Goal: Information Seeking & Learning: Learn about a topic

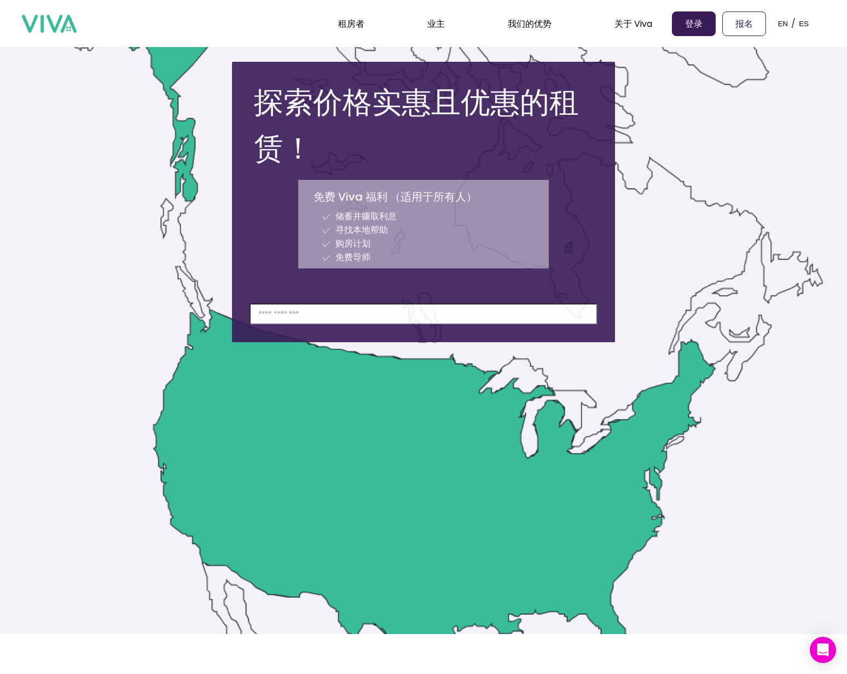
click at [374, 319] on input at bounding box center [423, 314] width 348 height 21
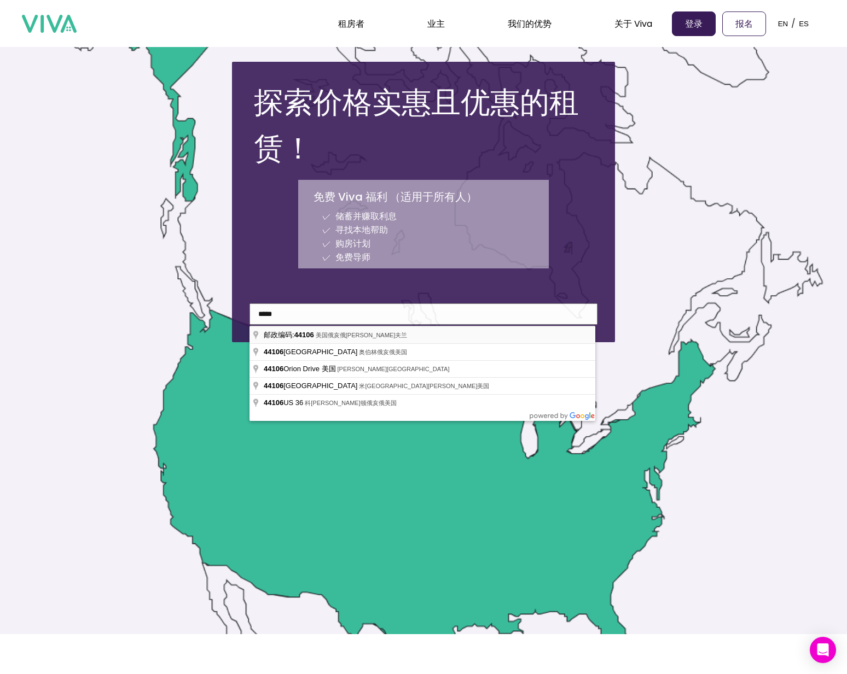
type input "**********"
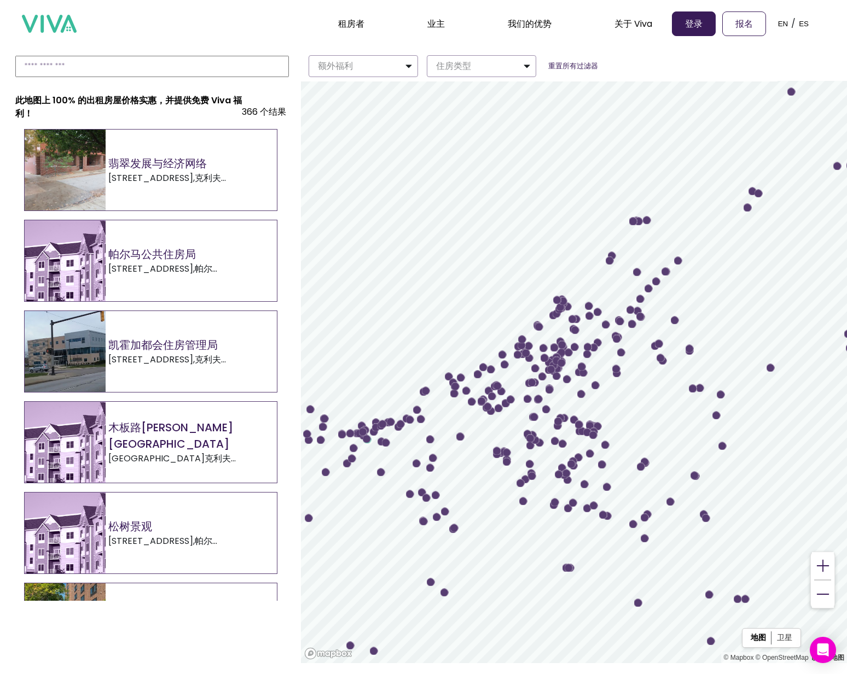
click at [229, 187] on div "翡翠发展与经济网络 [STREET_ADDRESS]" at bounding box center [151, 170] width 252 height 81
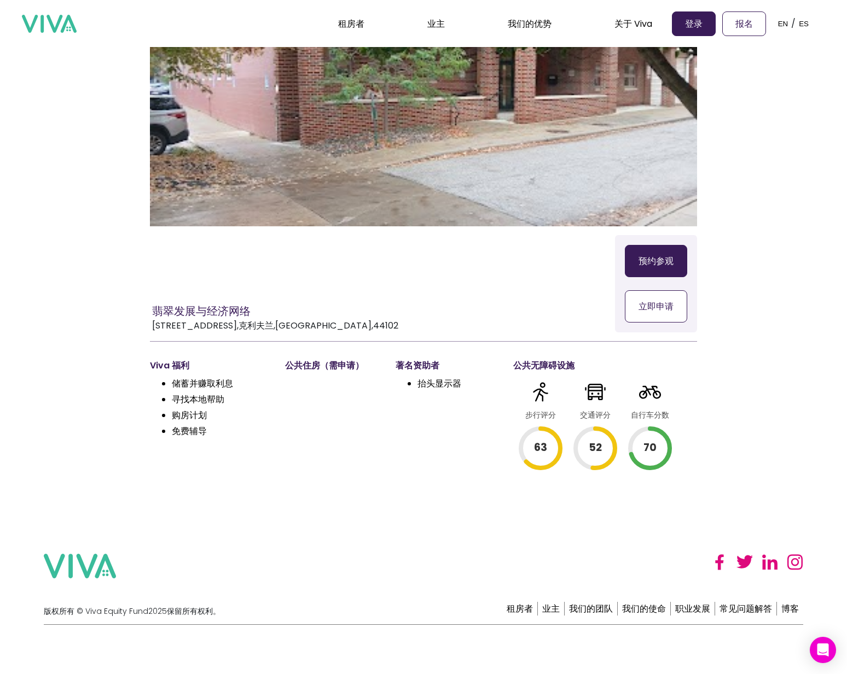
scroll to position [58, 0]
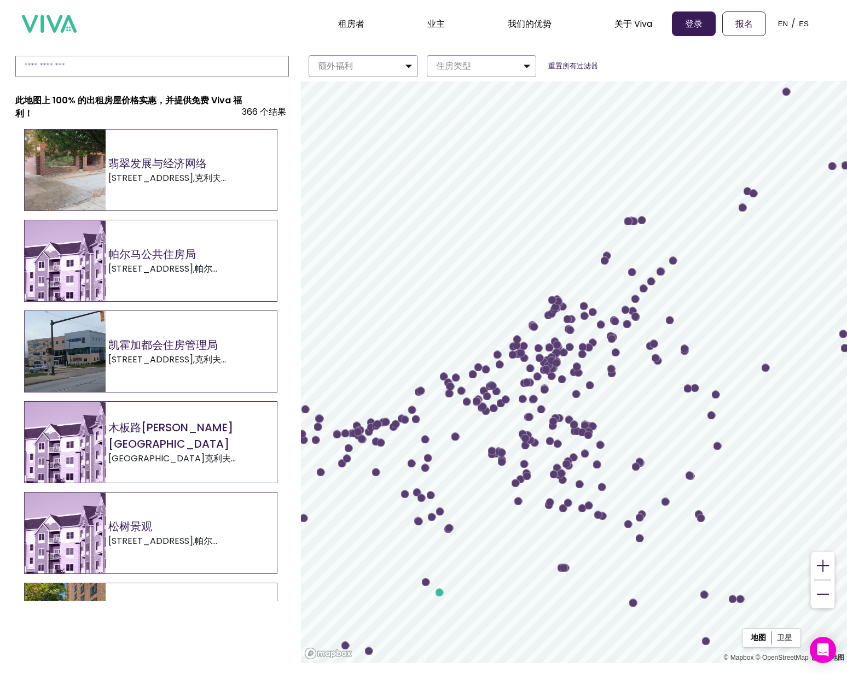
click at [219, 285] on div "帕尔马公共住房局 [STREET_ADDRESS]" at bounding box center [151, 260] width 252 height 81
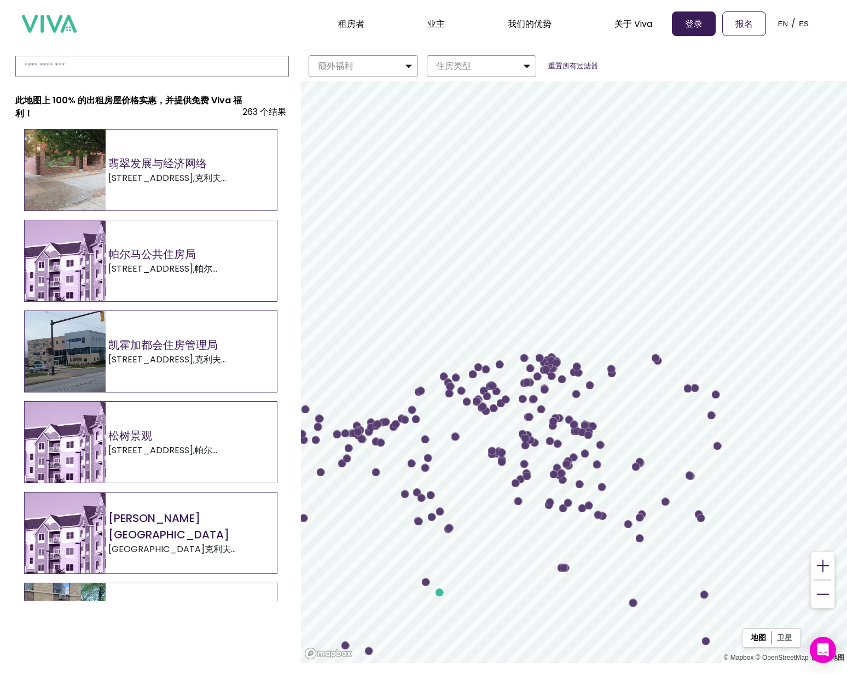
click at [202, 178] on font "克利夫兰" at bounding box center [167, 185] width 118 height 26
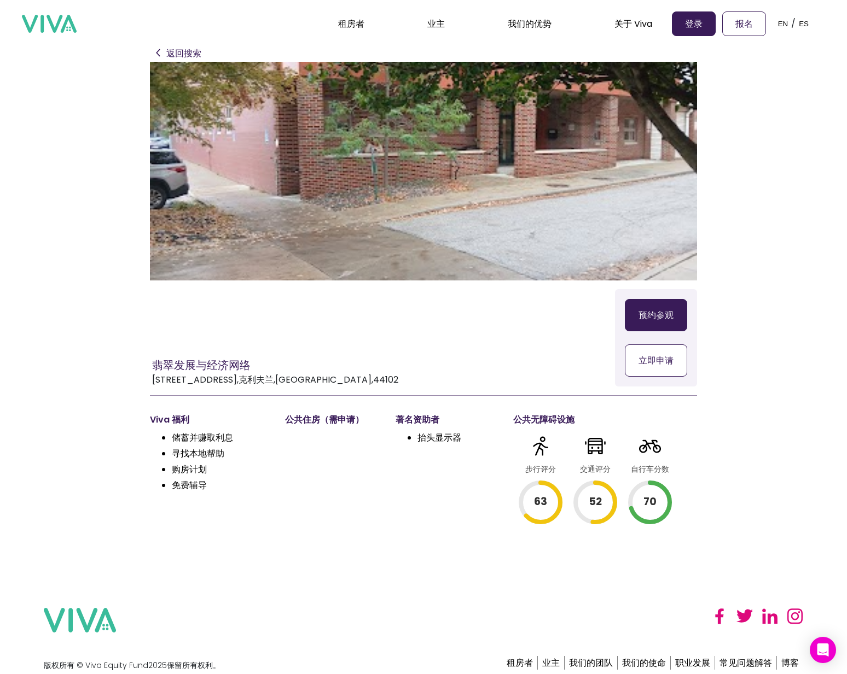
click at [659, 368] on button "立即申请" at bounding box center [656, 361] width 62 height 32
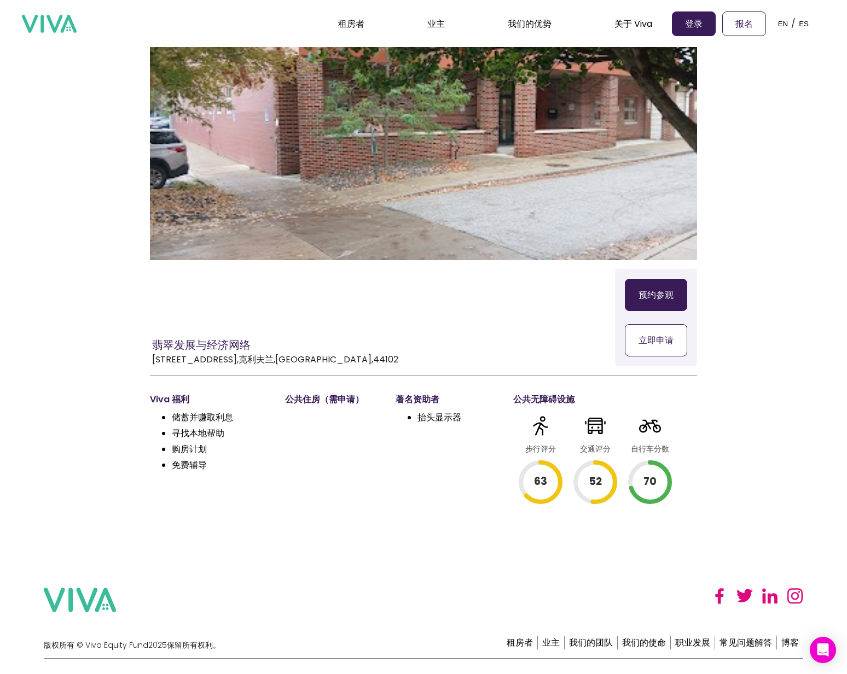
scroll to position [22, 0]
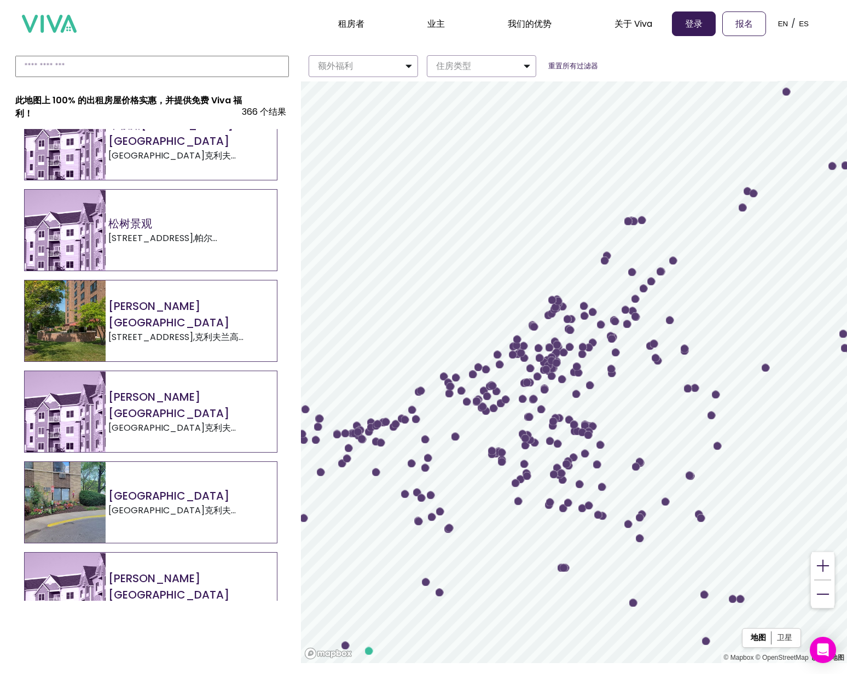
scroll to position [317, 0]
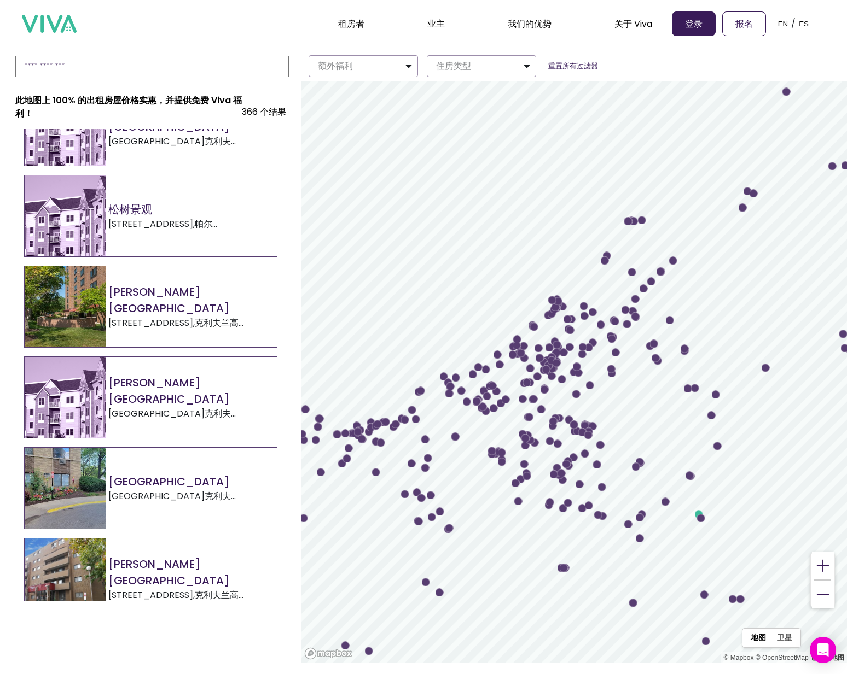
click at [174, 407] on font "[GEOGRAPHIC_DATA]克利夫兰" at bounding box center [171, 420] width 127 height 26
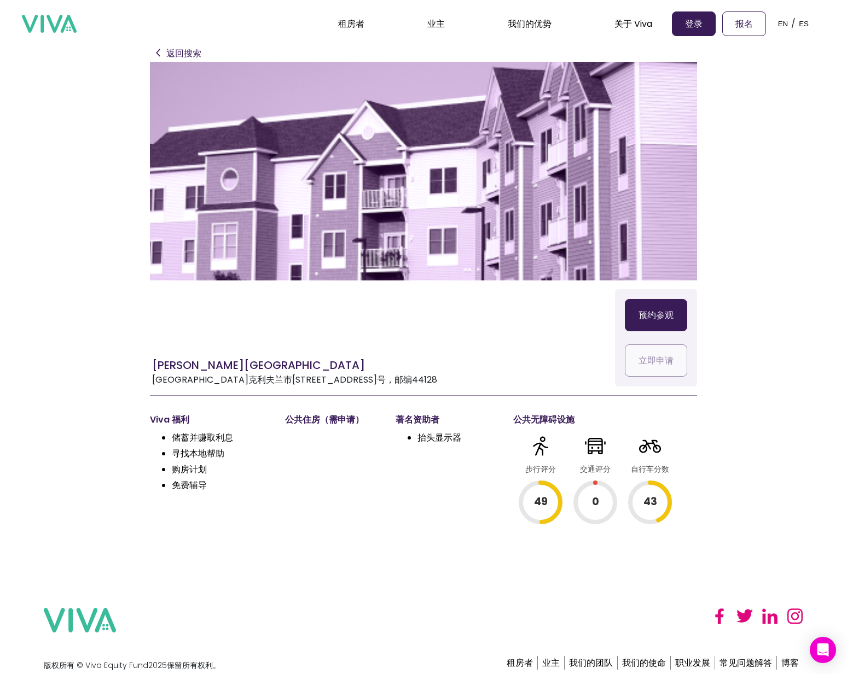
click at [205, 449] on font "寻找本地帮助" at bounding box center [198, 453] width 53 height 13
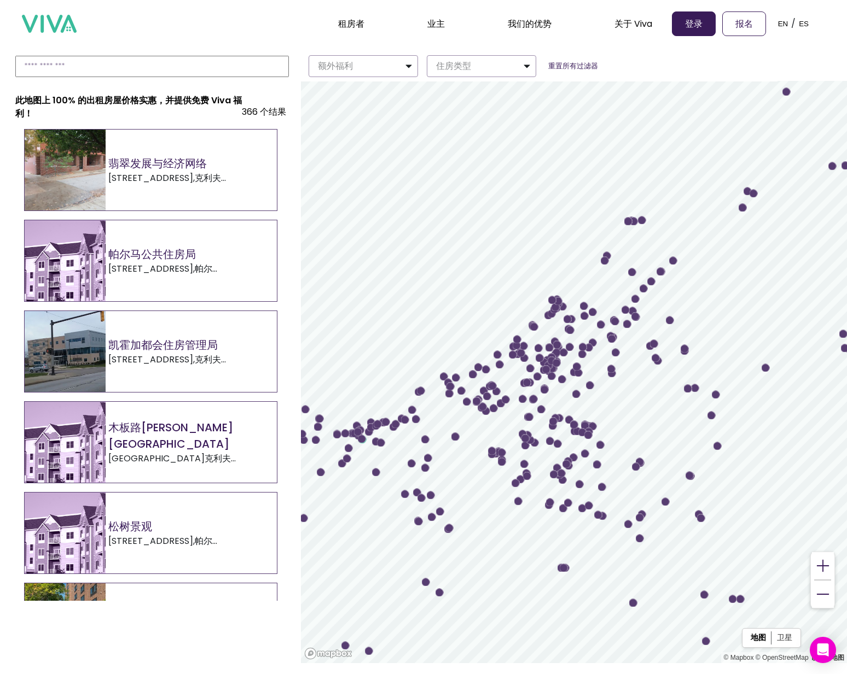
click at [200, 178] on font "克利夫兰" at bounding box center [167, 185] width 118 height 26
click at [143, 269] on font "[STREET_ADDRESS]" at bounding box center [150, 269] width 85 height 13
click at [144, 426] on div "BOARDWALK [GEOGRAPHIC_DATA] [STREET_ADDRESS]" at bounding box center [151, 442] width 252 height 81
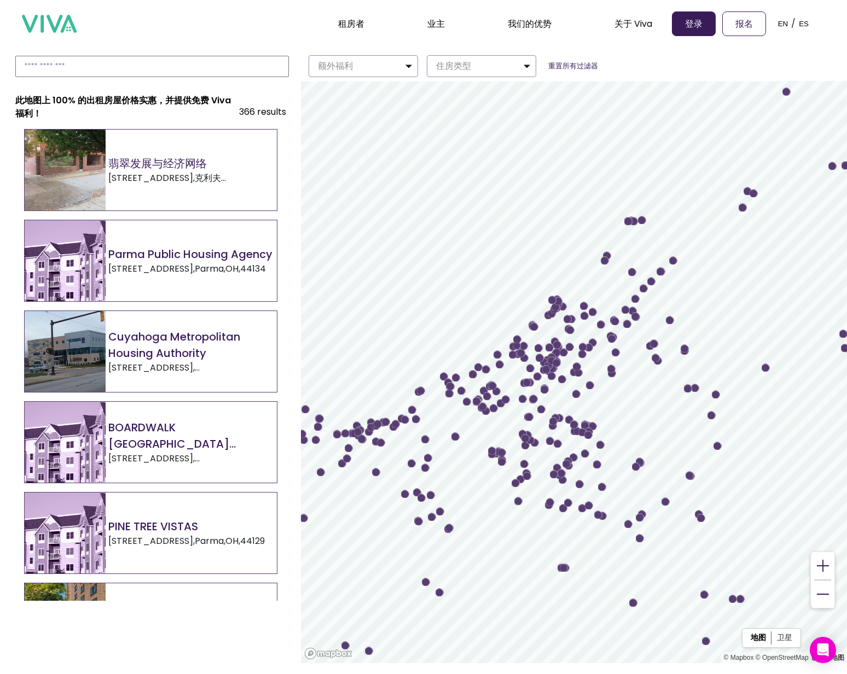
scroll to position [74, 0]
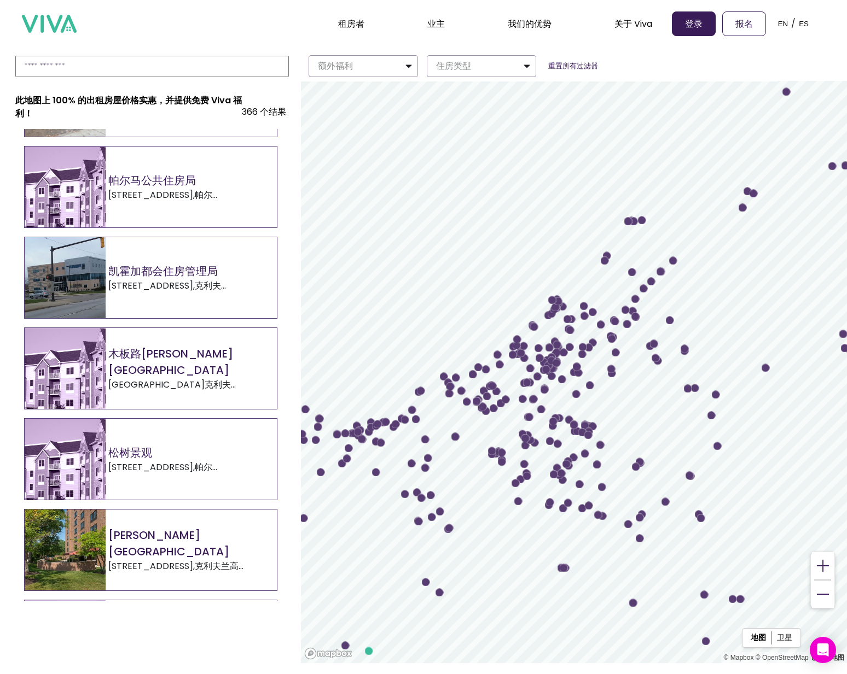
click at [193, 453] on h2 "松树景观" at bounding box center [192, 453] width 168 height 16
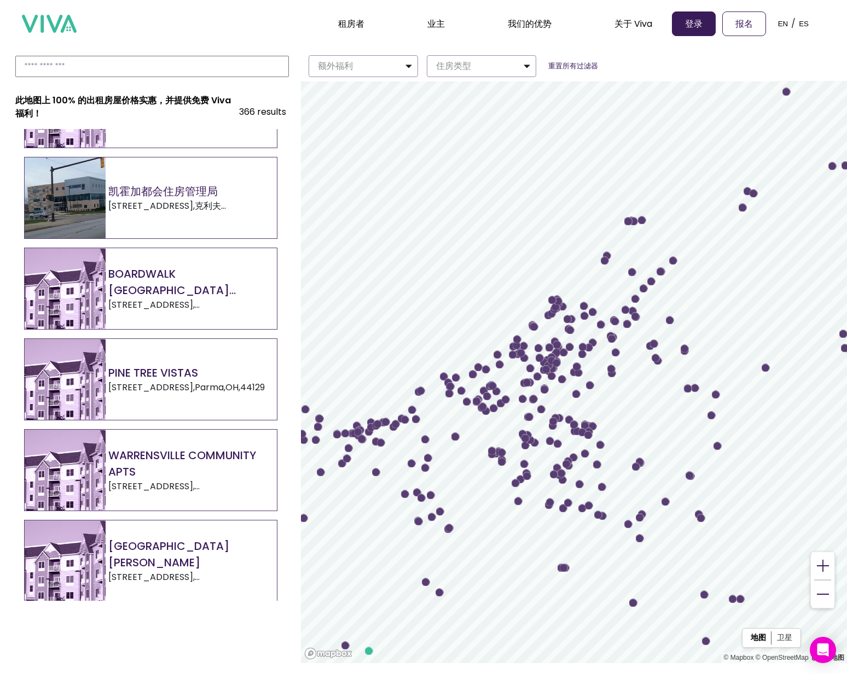
scroll to position [189, 0]
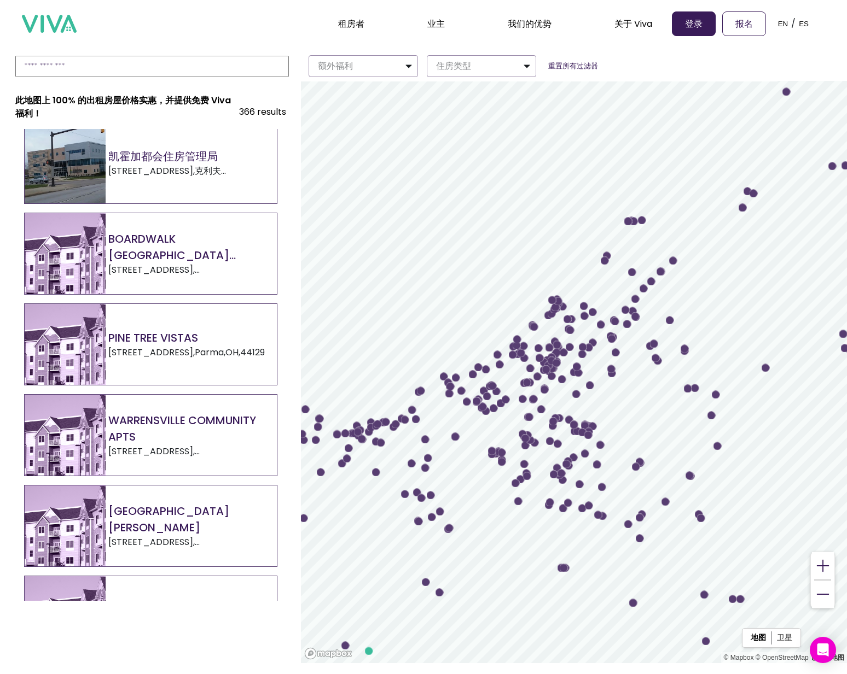
click at [158, 362] on div "PINE TREE VISTAS [STREET_ADDRESS]" at bounding box center [145, 344] width 240 height 81
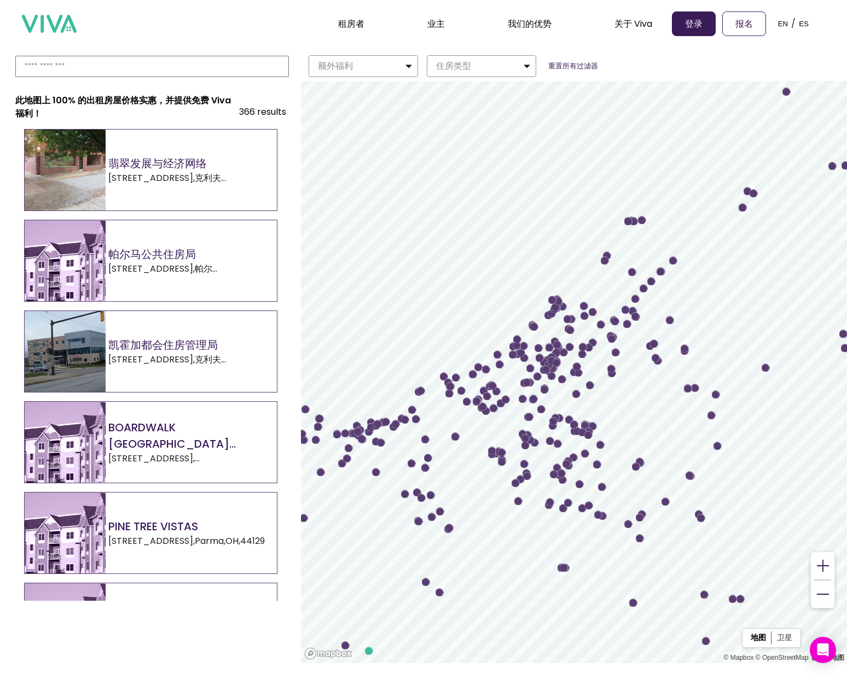
click at [137, 520] on h2 "PINE TREE VISTAS" at bounding box center [186, 526] width 156 height 16
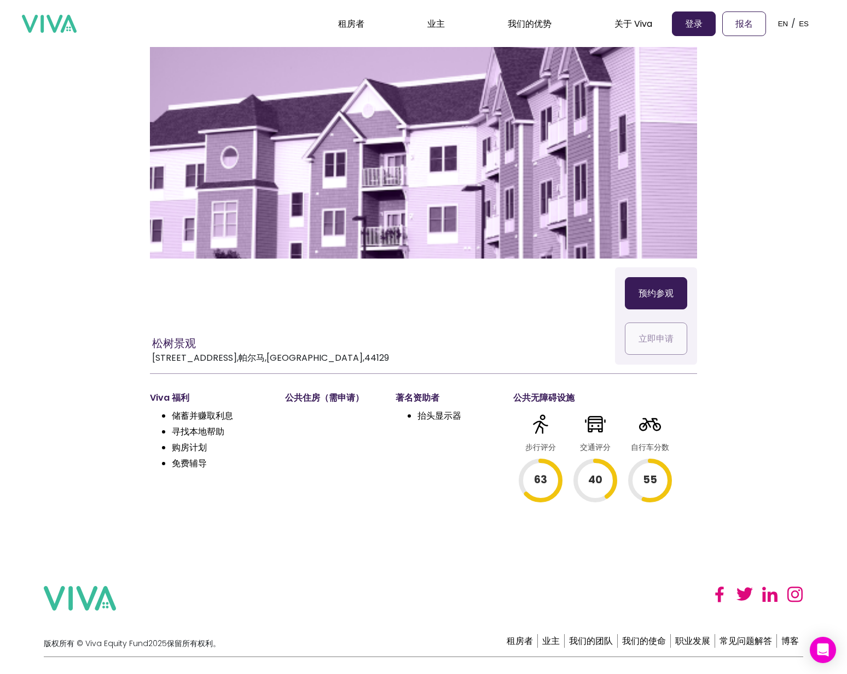
scroll to position [27, 0]
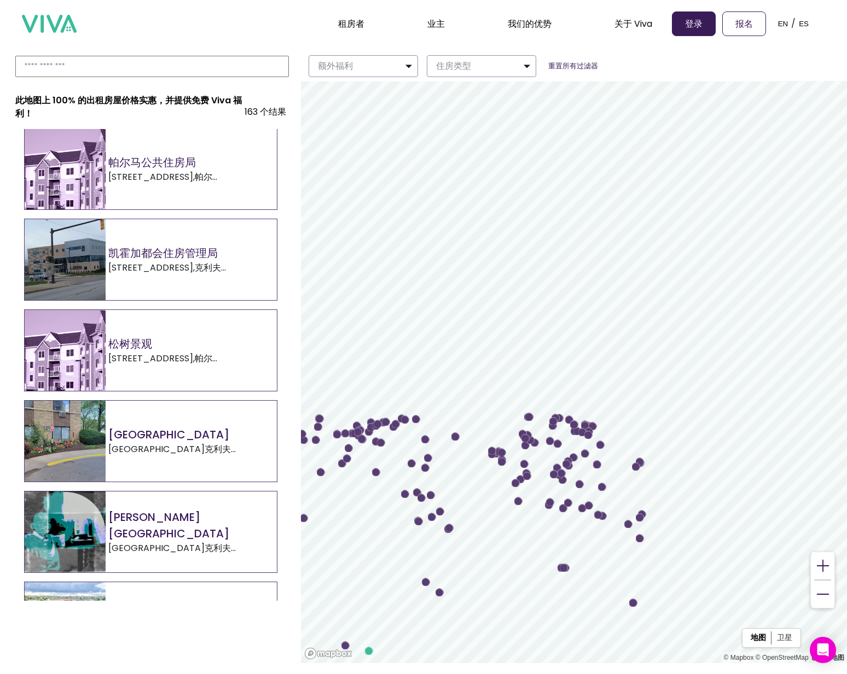
scroll to position [110, 0]
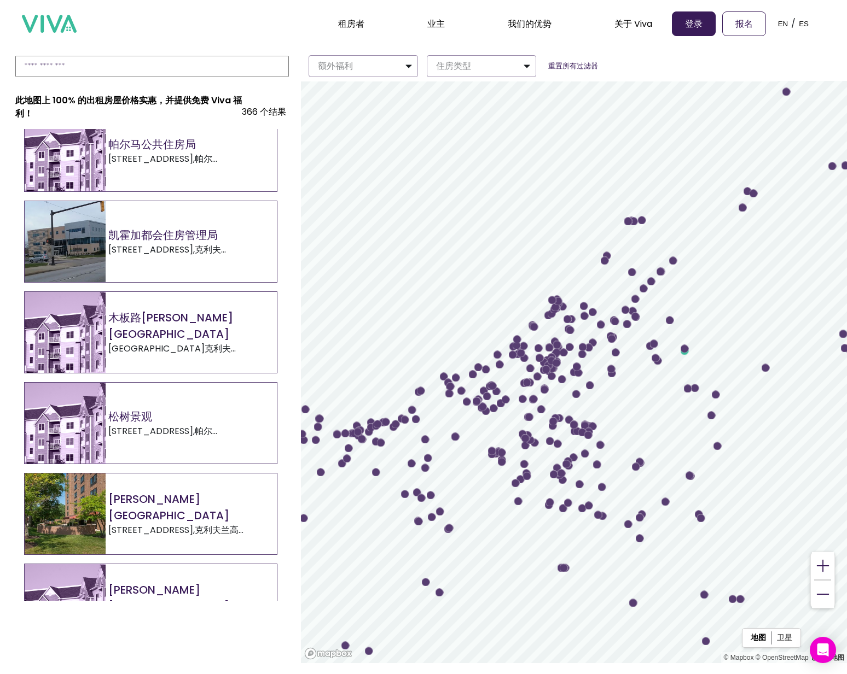
drag, startPoint x: 137, startPoint y: 520, endPoint x: 177, endPoint y: 523, distance: 39.5
click at [174, 514] on font "[PERSON_NAME][GEOGRAPHIC_DATA]" at bounding box center [168, 508] width 121 height 32
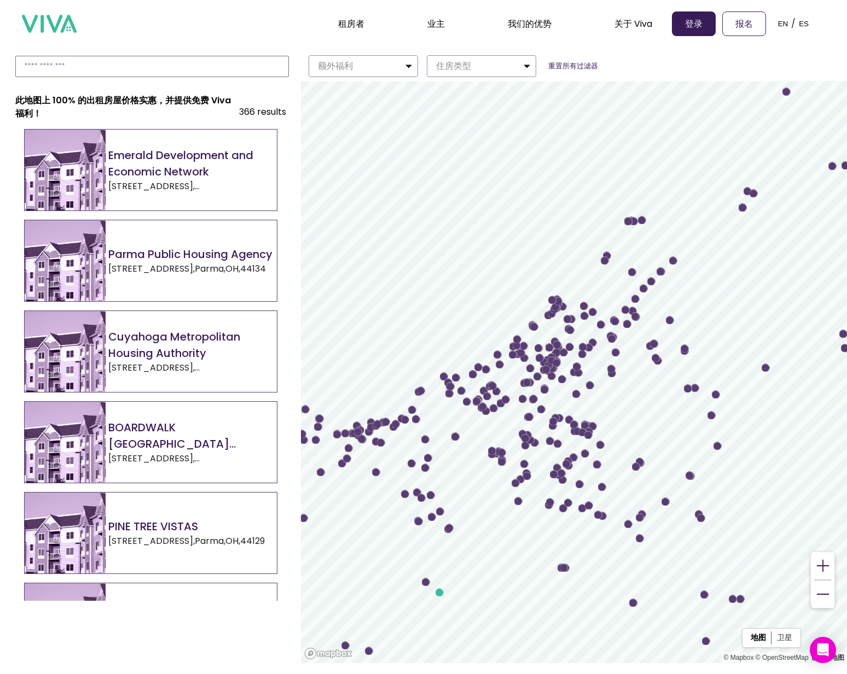
scroll to position [596, 0]
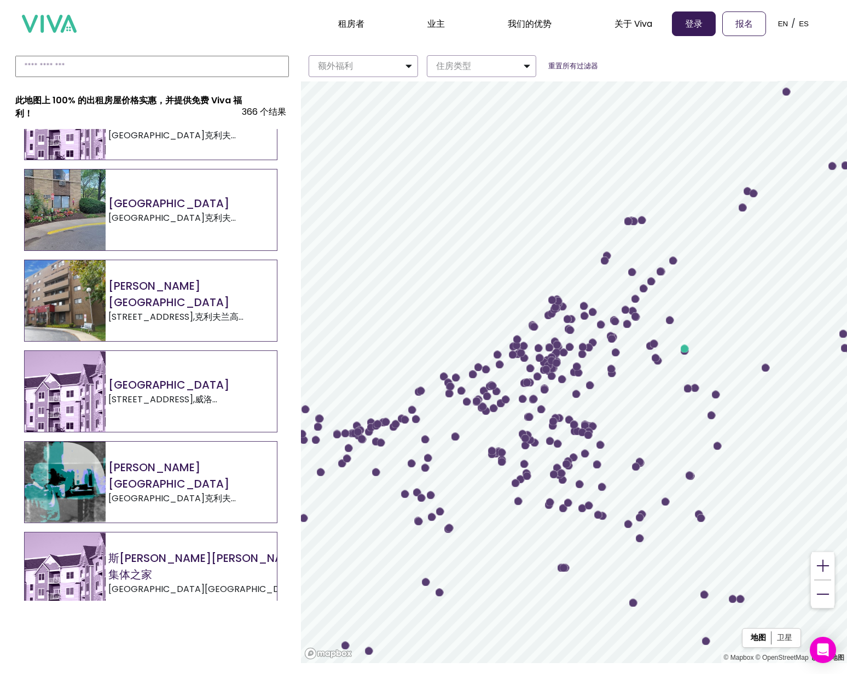
click at [159, 311] on font "[STREET_ADDRESS]" at bounding box center [150, 317] width 85 height 13
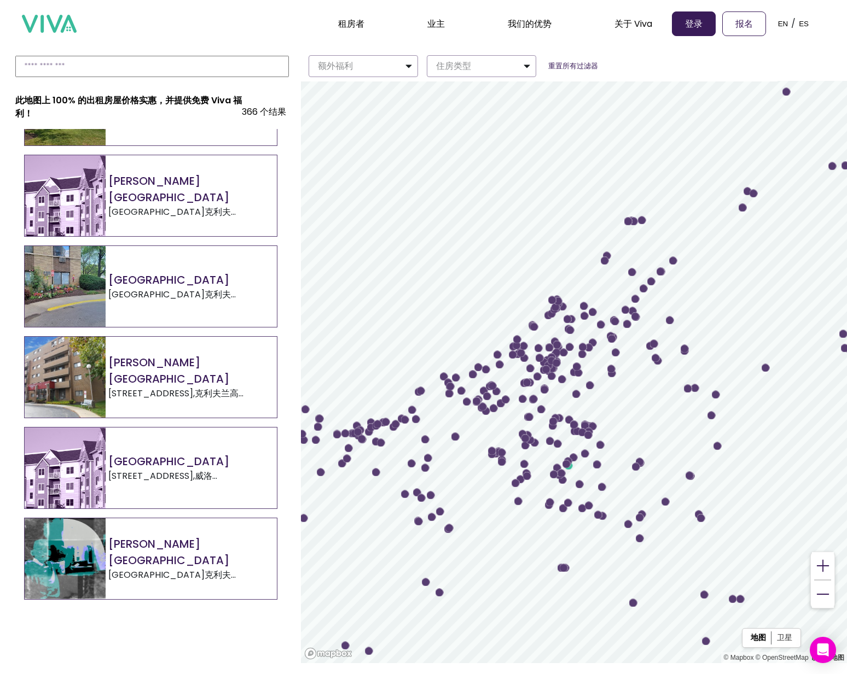
scroll to position [534, 0]
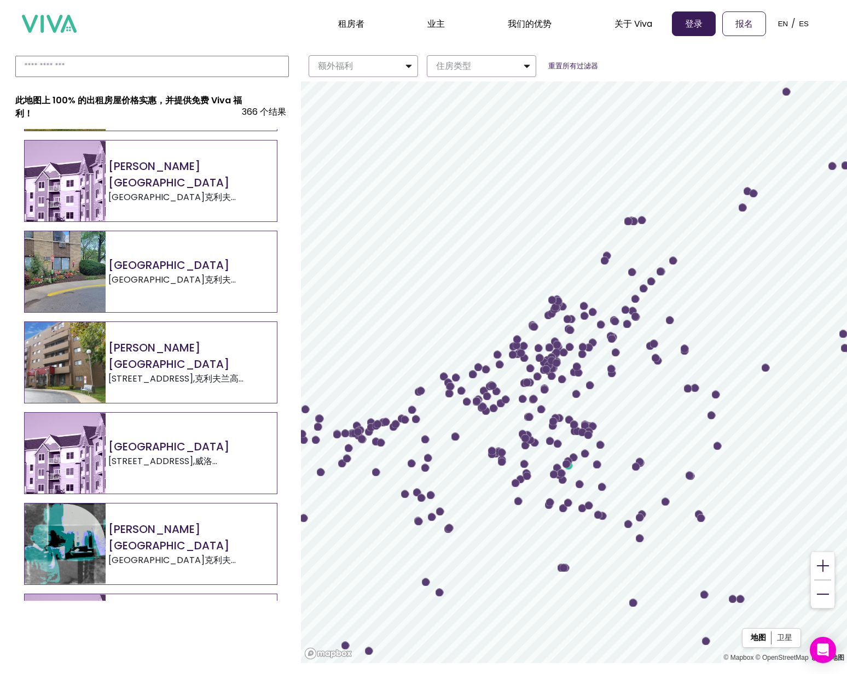
click at [162, 532] on font "[PERSON_NAME][GEOGRAPHIC_DATA]" at bounding box center [168, 538] width 121 height 32
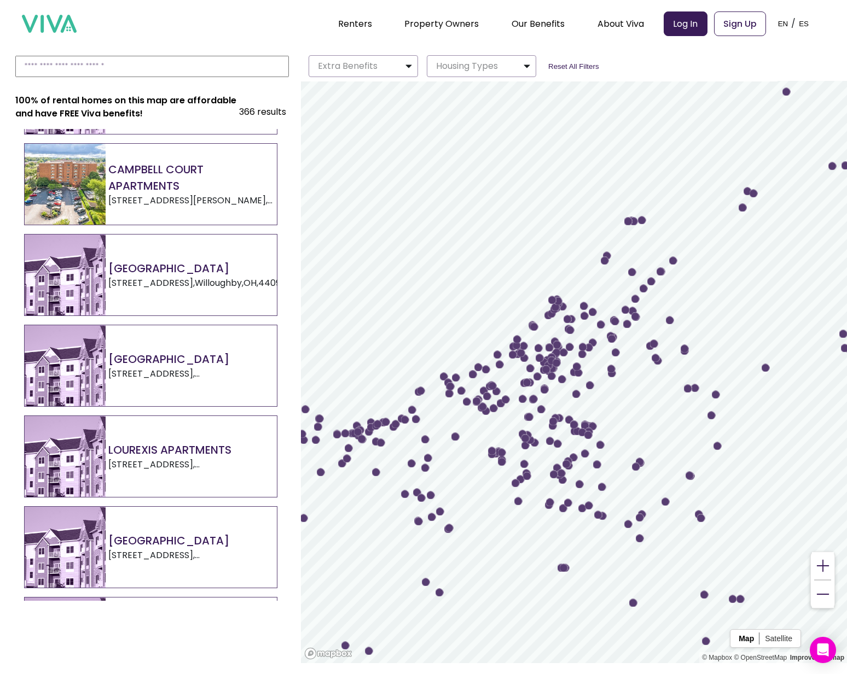
scroll to position [1558, 0]
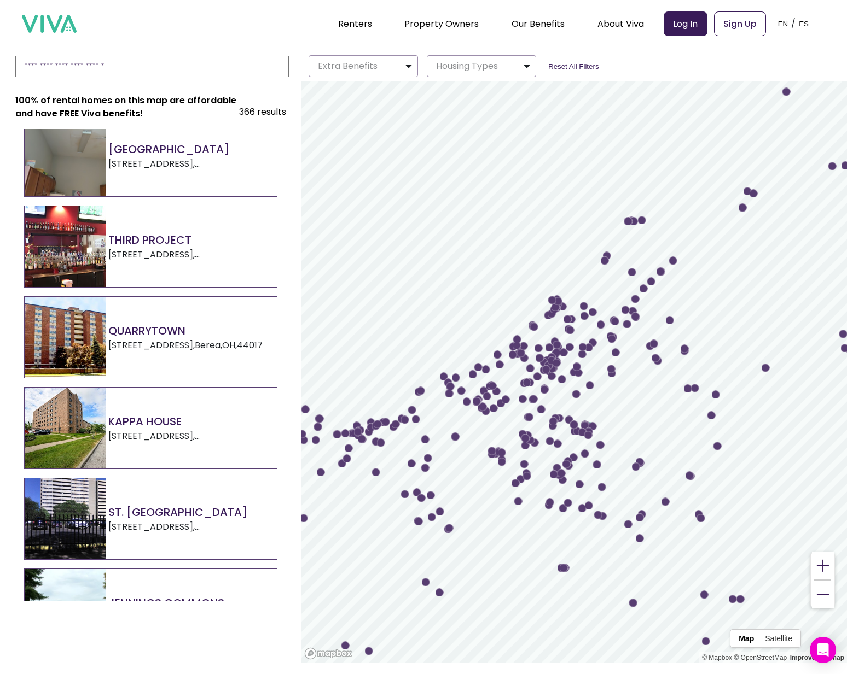
click at [136, 410] on div "KAPPA HOUSE [STREET_ADDRESS]" at bounding box center [151, 428] width 252 height 81
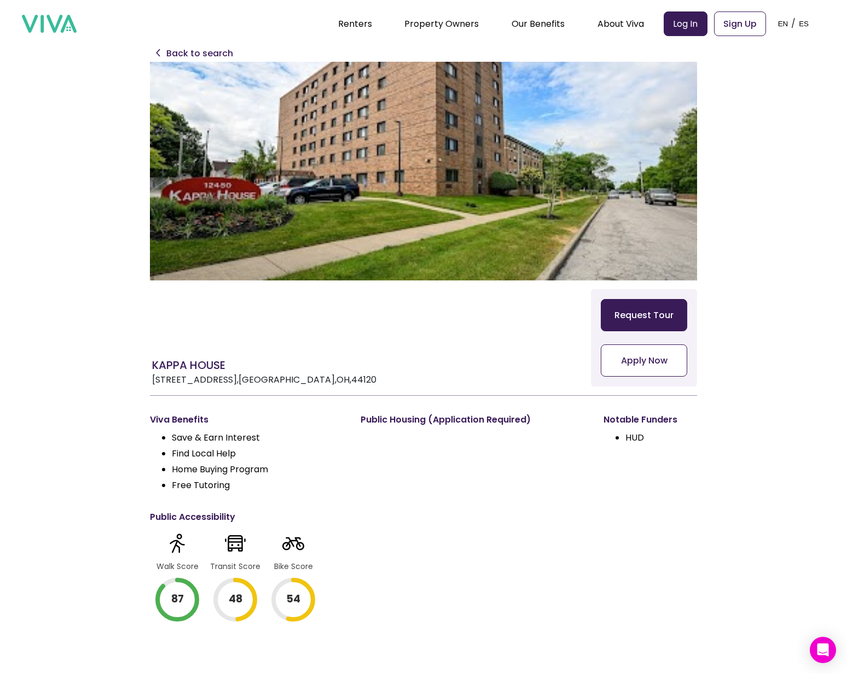
click at [173, 54] on p "Back to search" at bounding box center [199, 53] width 67 height 13
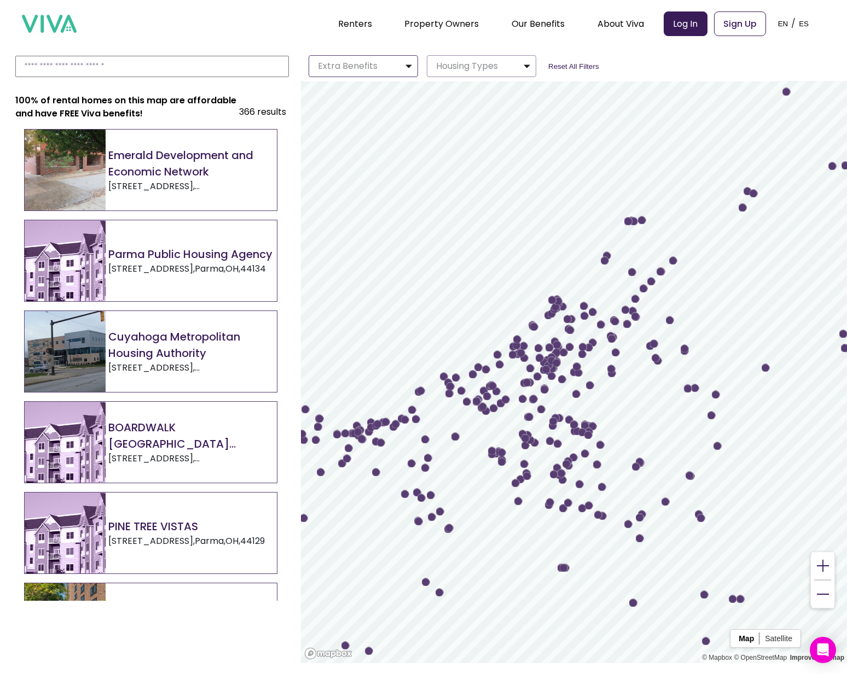
click at [376, 61] on button "Extra Benefits" at bounding box center [362, 66] width 109 height 22
click at [410, 93] on label "Free Doctor" at bounding box center [363, 89] width 108 height 14
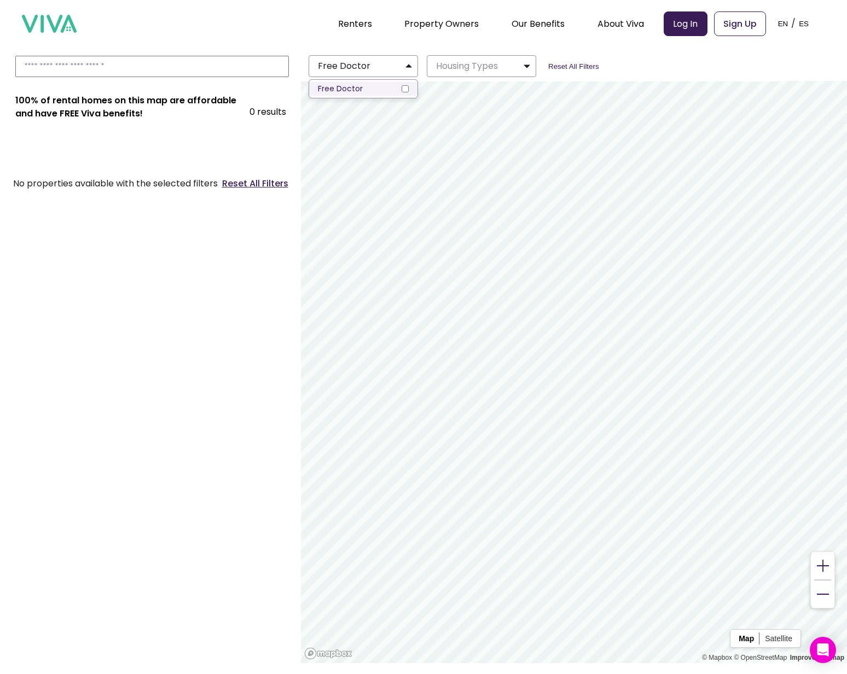
click at [404, 94] on label "Free Doctor" at bounding box center [363, 89] width 108 height 14
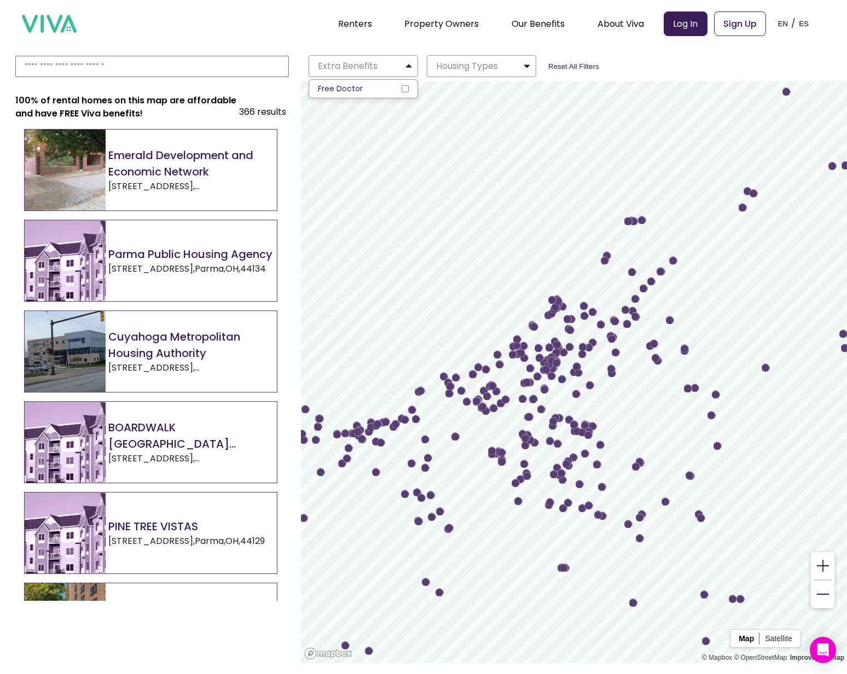
click at [497, 77] on div "Extra Benefits Free Doctor Housing Types Reset All Filters" at bounding box center [533, 66] width 488 height 31
click at [496, 71] on p "Housing Types" at bounding box center [464, 66] width 66 height 13
click at [498, 85] on label "Public Housing" at bounding box center [481, 89] width 108 height 14
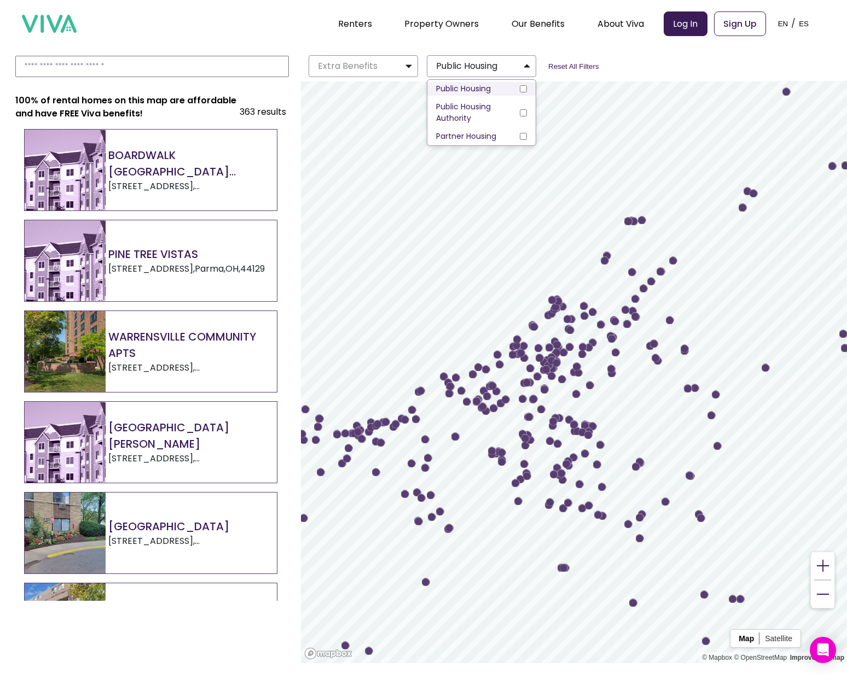
click at [498, 87] on label "Public Housing" at bounding box center [481, 89] width 108 height 14
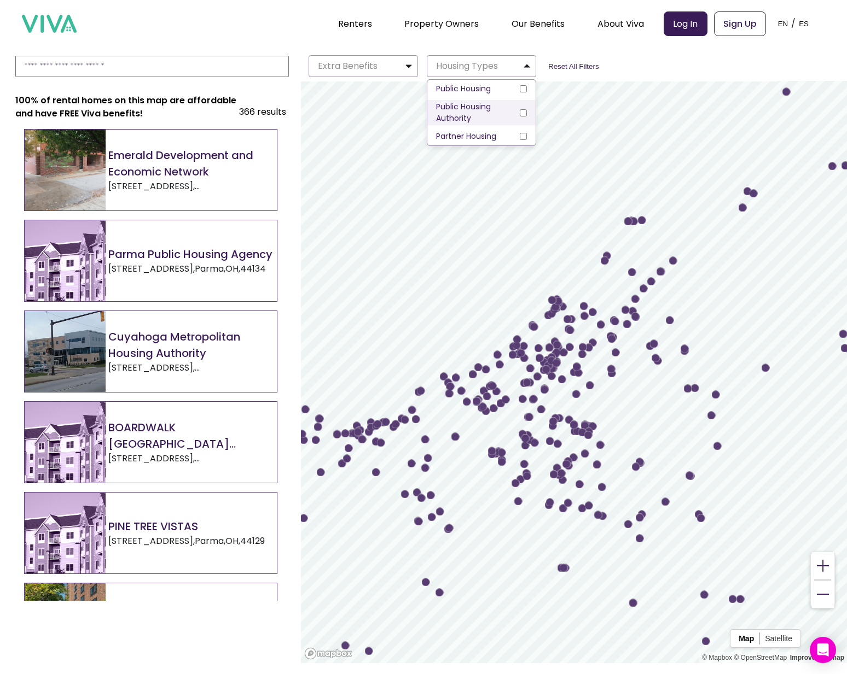
click at [498, 117] on span "Public Housing Authority" at bounding box center [478, 112] width 84 height 23
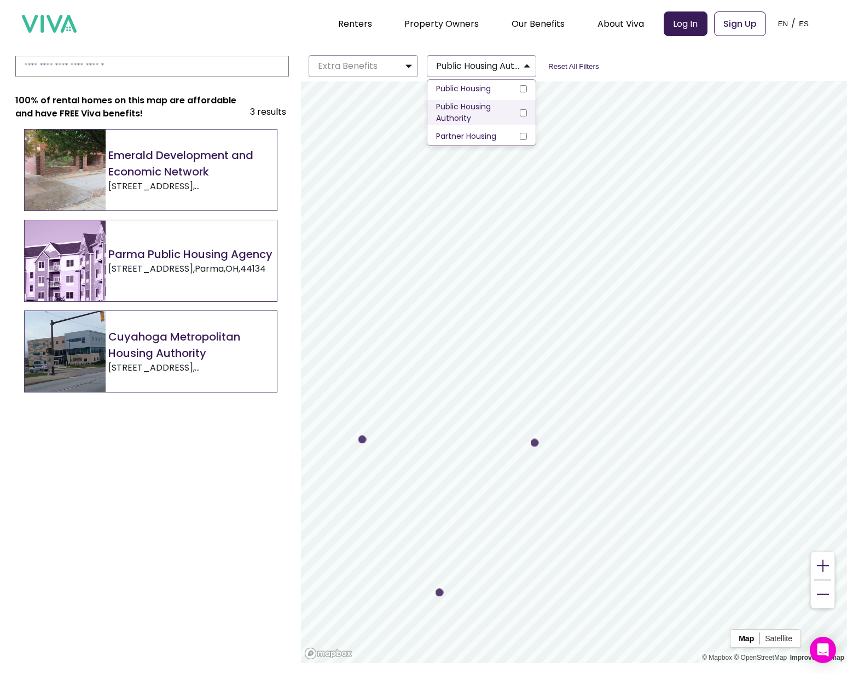
click at [498, 117] on span "Public Housing Authority" at bounding box center [478, 112] width 84 height 23
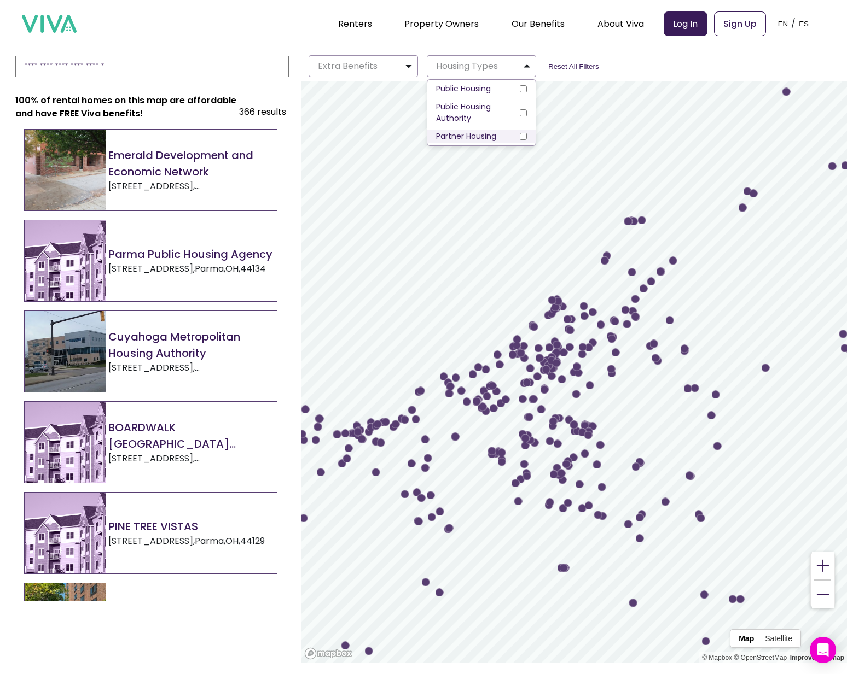
click at [499, 135] on label "Partner Housing" at bounding box center [481, 137] width 108 height 14
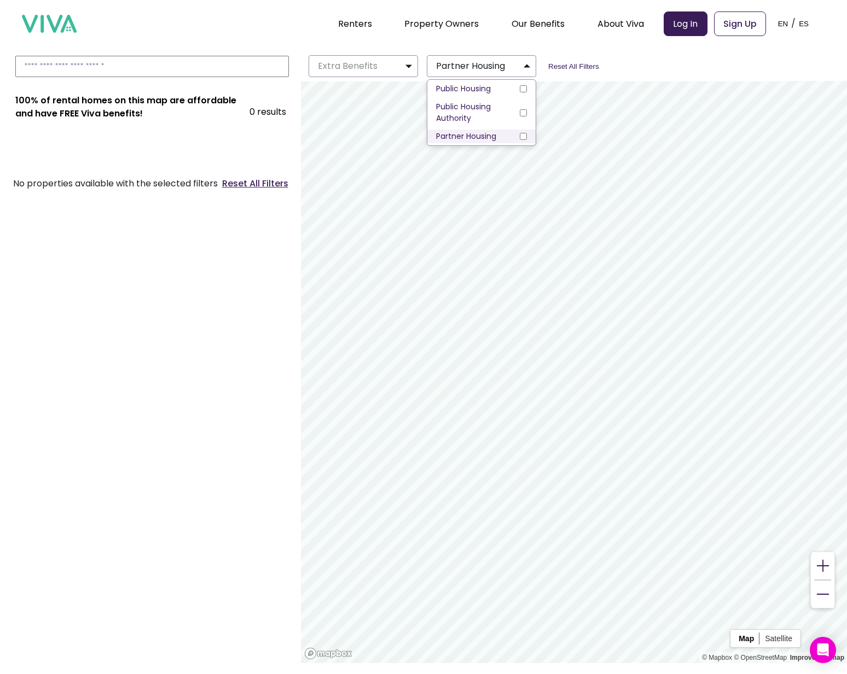
click at [499, 135] on label "Partner Housing" at bounding box center [481, 137] width 108 height 14
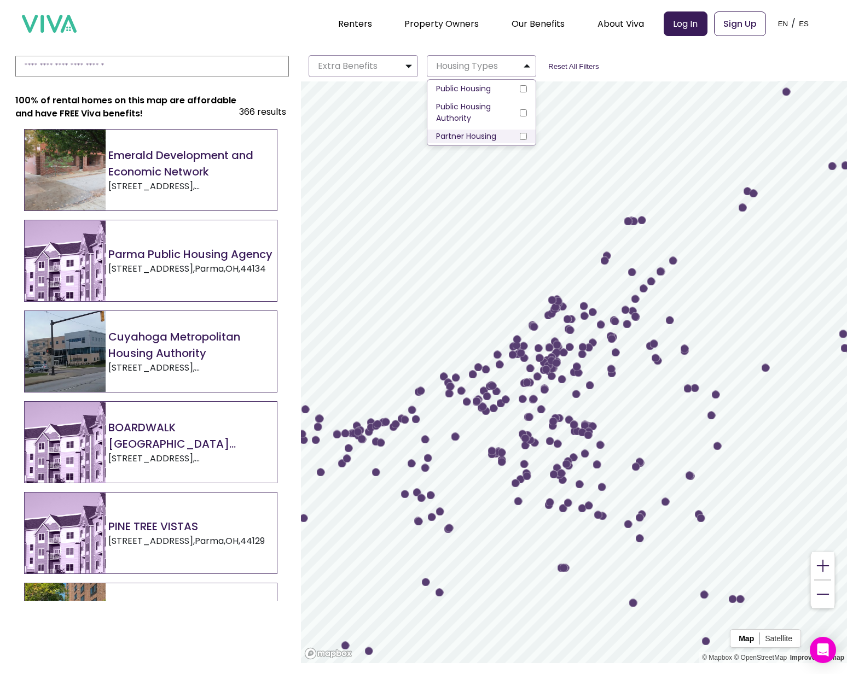
click at [499, 135] on label "Partner Housing" at bounding box center [481, 137] width 108 height 14
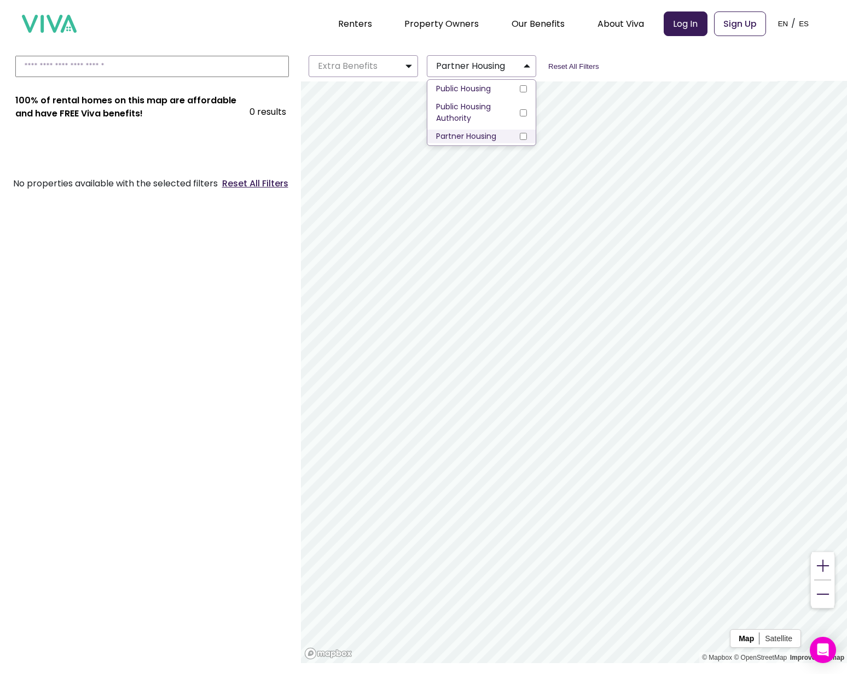
click at [499, 135] on label "Partner Housing" at bounding box center [481, 137] width 108 height 14
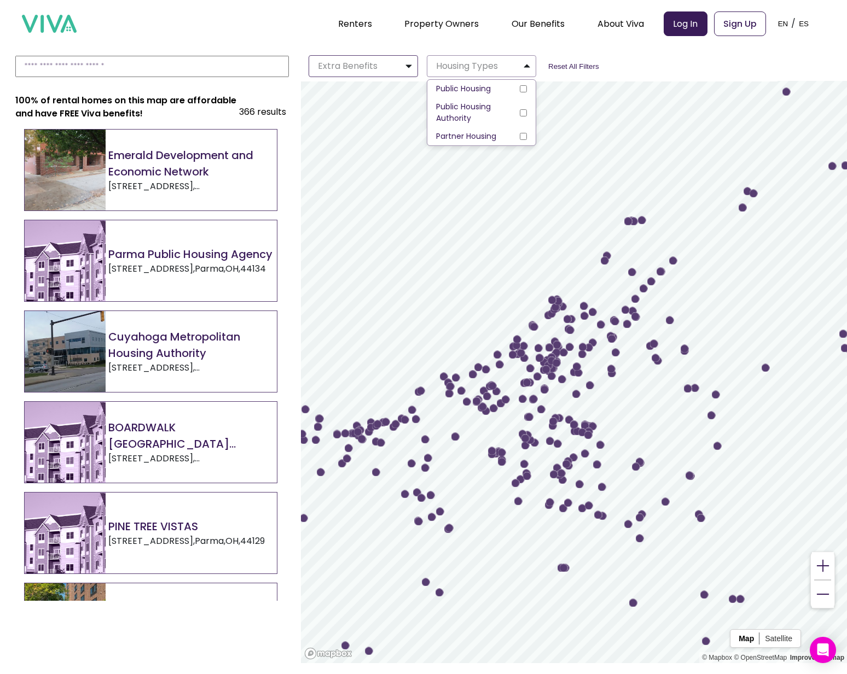
click at [339, 67] on p "Extra Benefits" at bounding box center [345, 66] width 64 height 13
click at [441, 70] on p "Housing Types" at bounding box center [464, 66] width 66 height 13
click at [446, 137] on span "Partner Housing" at bounding box center [466, 136] width 60 height 11
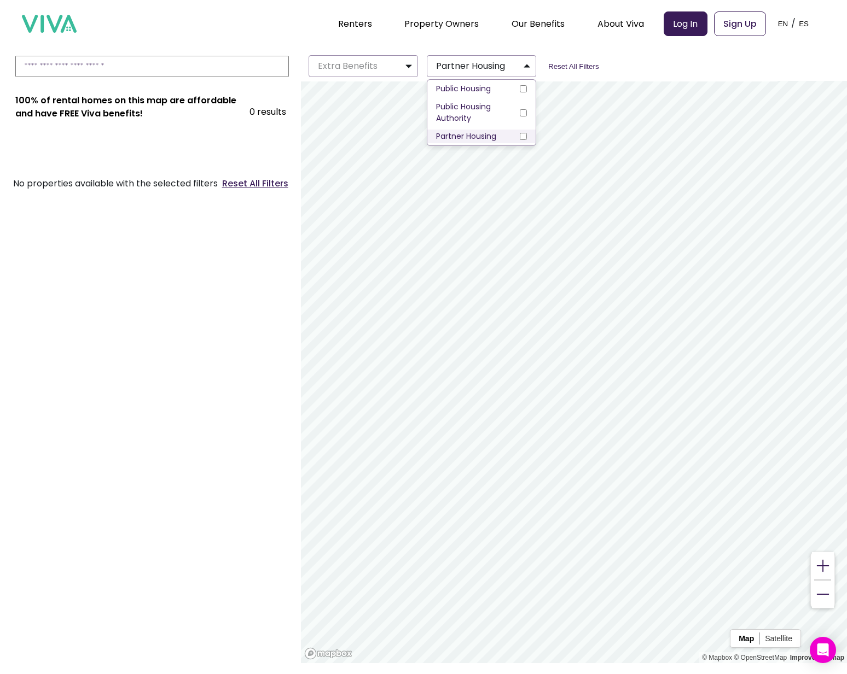
click at [446, 136] on span "Partner Housing" at bounding box center [466, 136] width 60 height 11
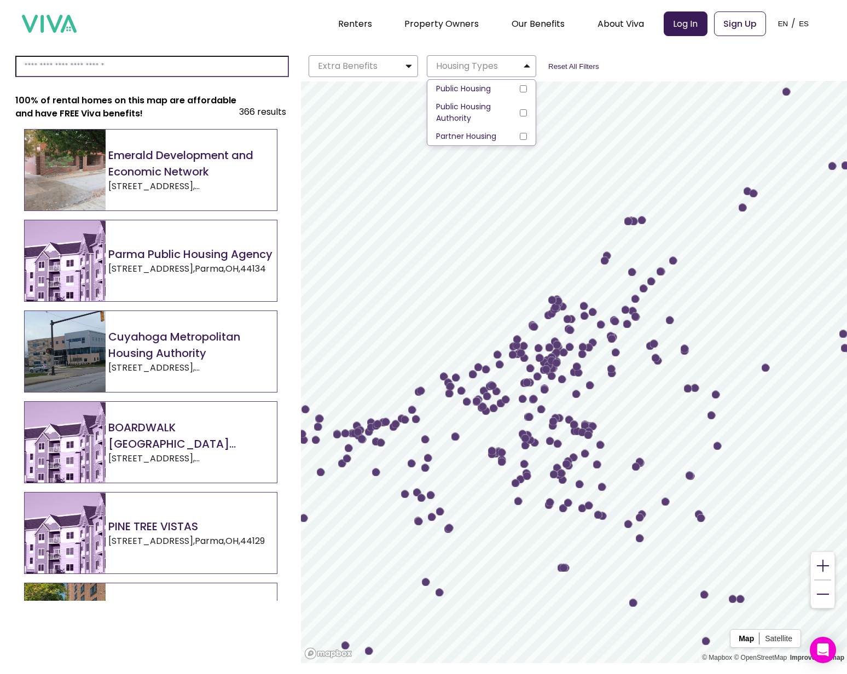
click at [151, 71] on input at bounding box center [151, 66] width 273 height 21
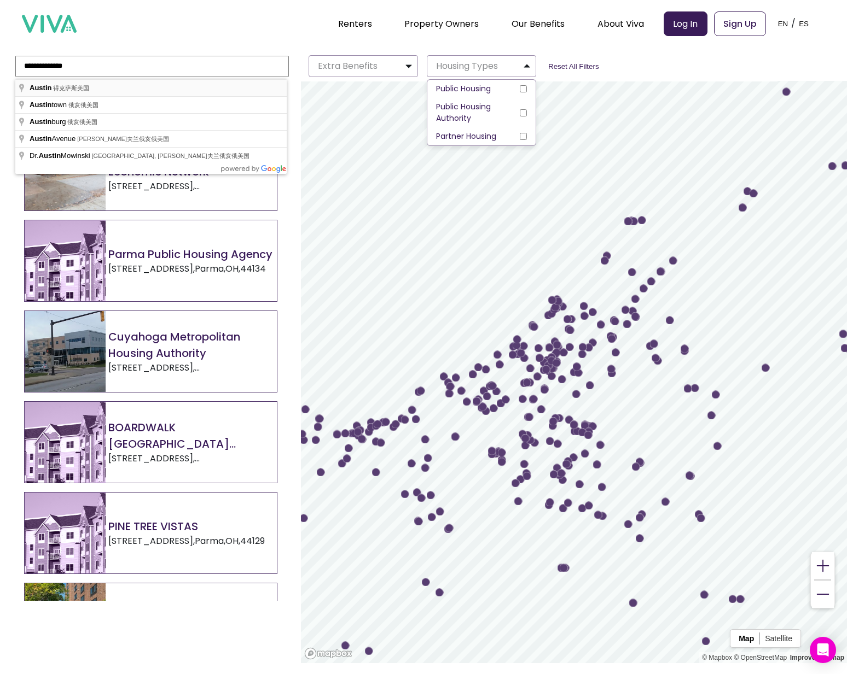
type input "*********"
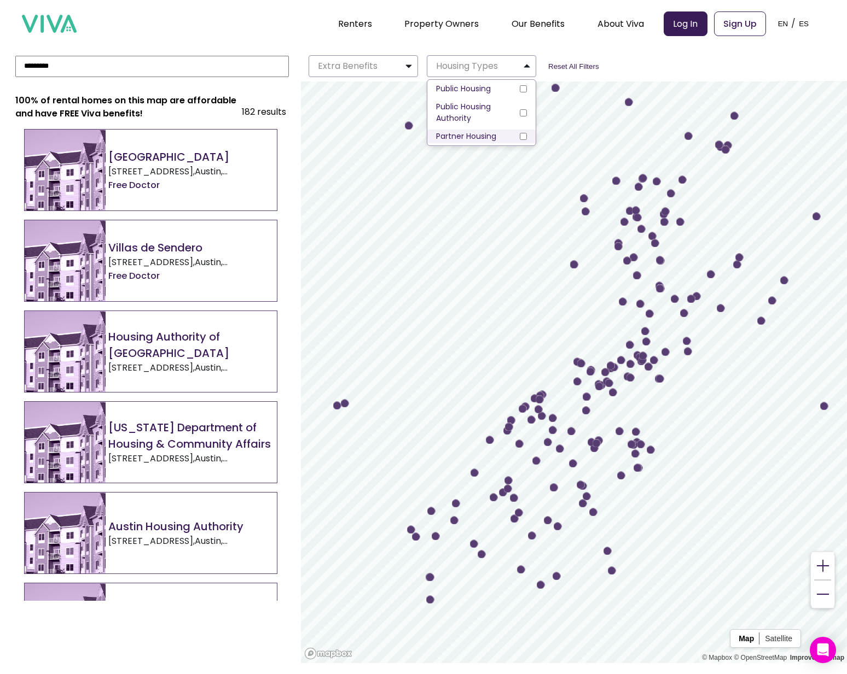
click at [501, 139] on label "Partner Housing" at bounding box center [481, 137] width 108 height 14
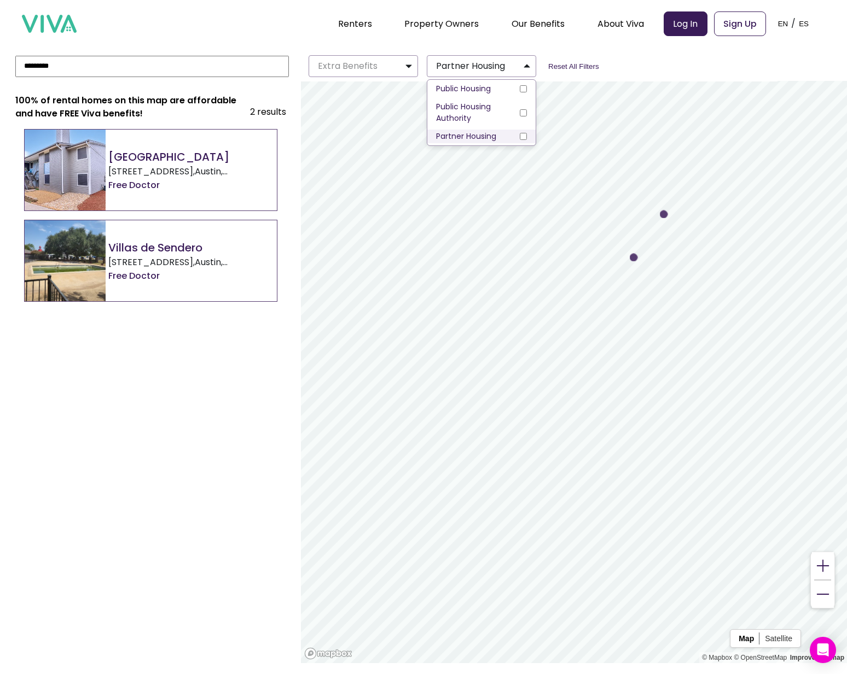
click at [506, 135] on label "Partner Housing" at bounding box center [481, 137] width 108 height 14
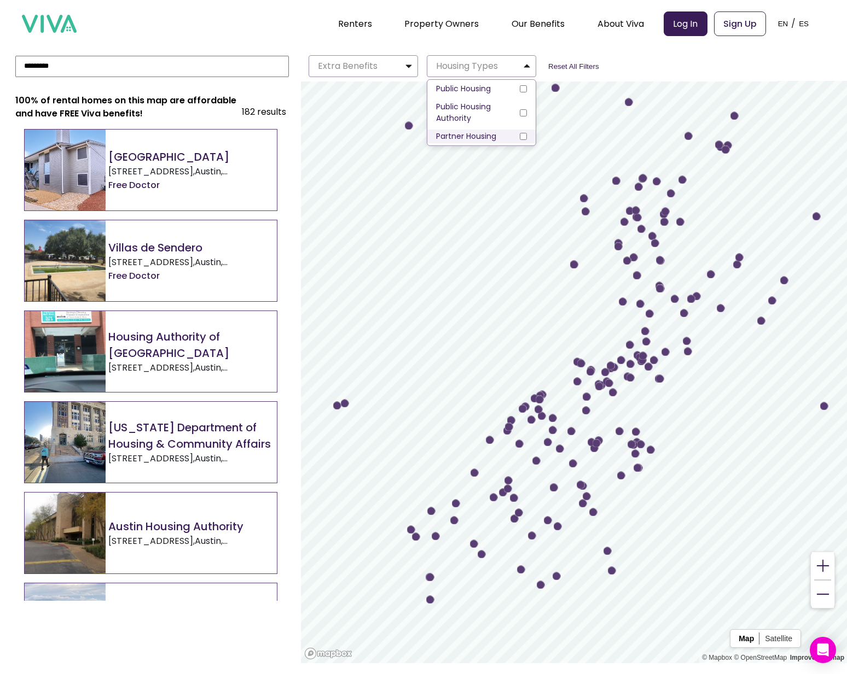
click at [506, 135] on label "Partner Housing" at bounding box center [481, 137] width 108 height 14
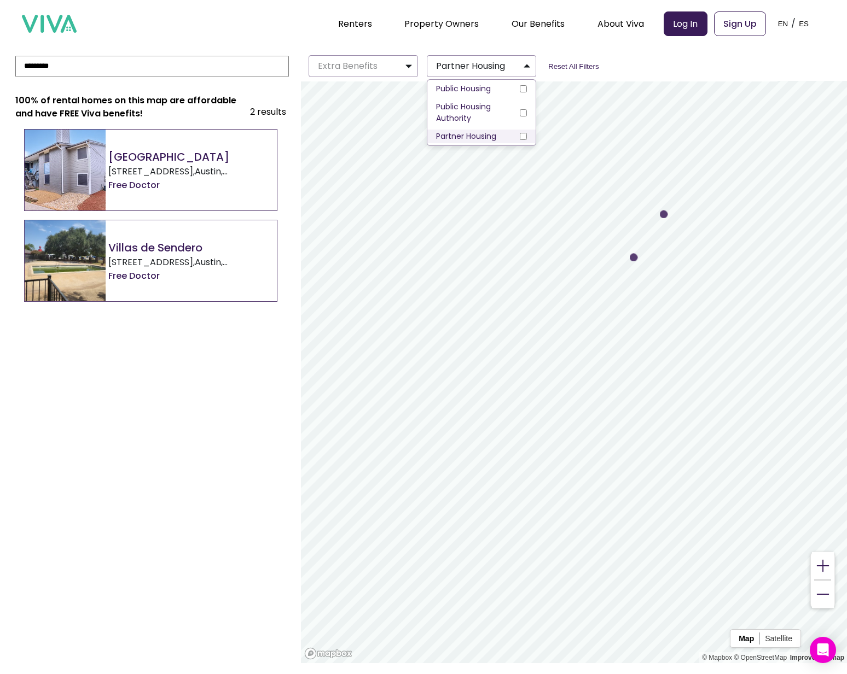
click at [506, 135] on label "Partner Housing" at bounding box center [481, 137] width 108 height 14
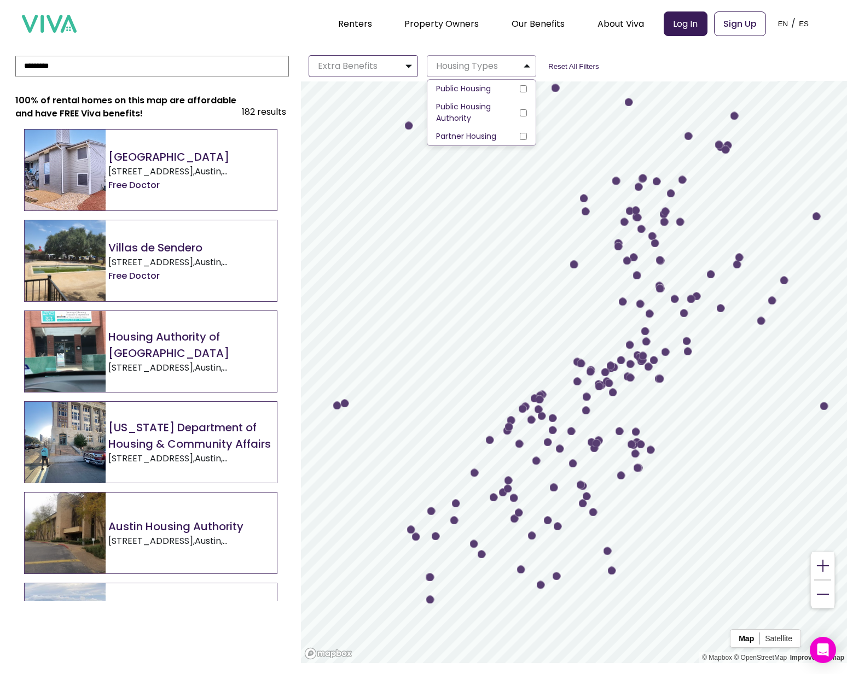
click at [405, 60] on img "button" at bounding box center [408, 66] width 9 height 13
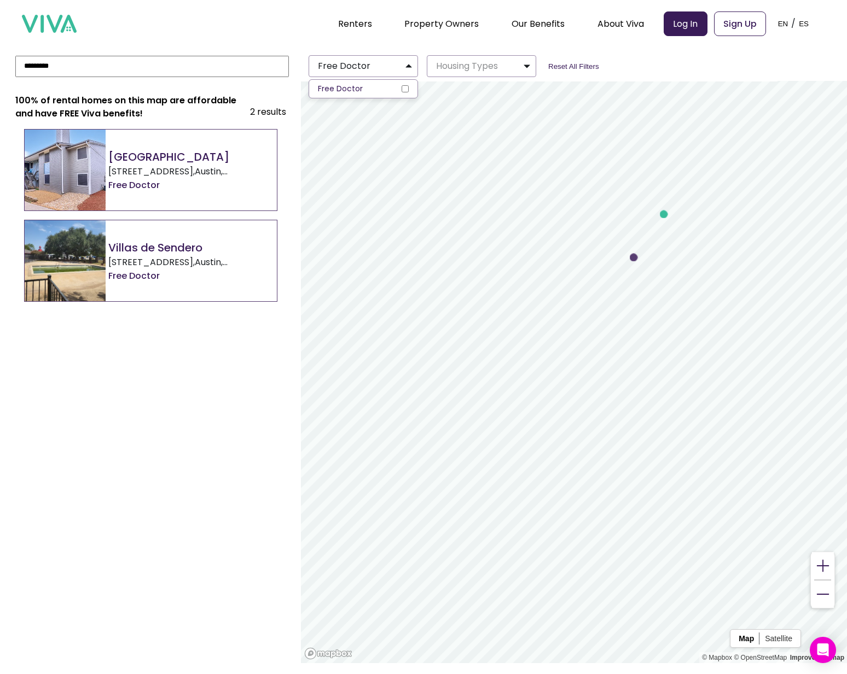
click at [212, 167] on p "[STREET_ADDRESS]" at bounding box center [192, 171] width 168 height 13
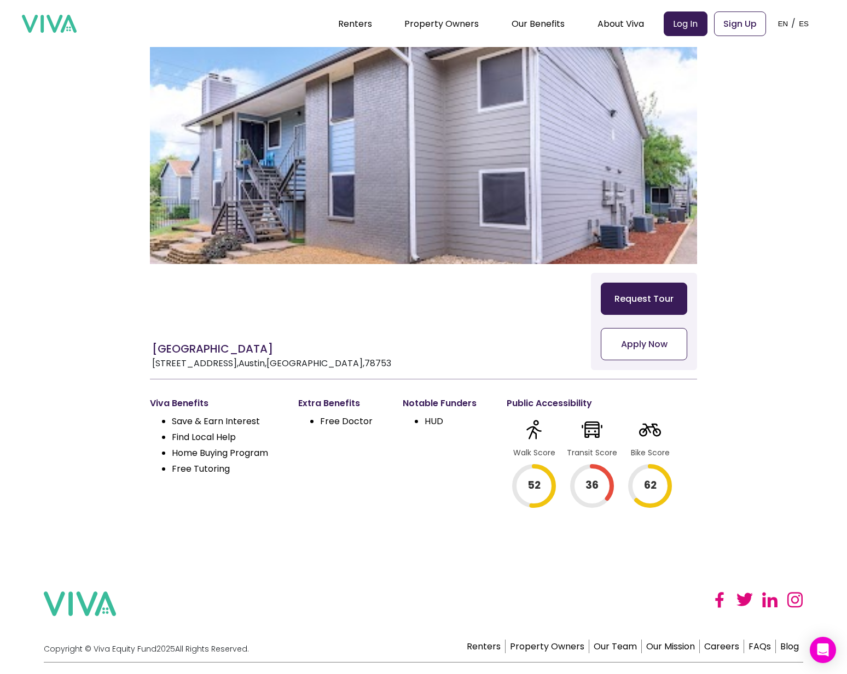
scroll to position [20, 0]
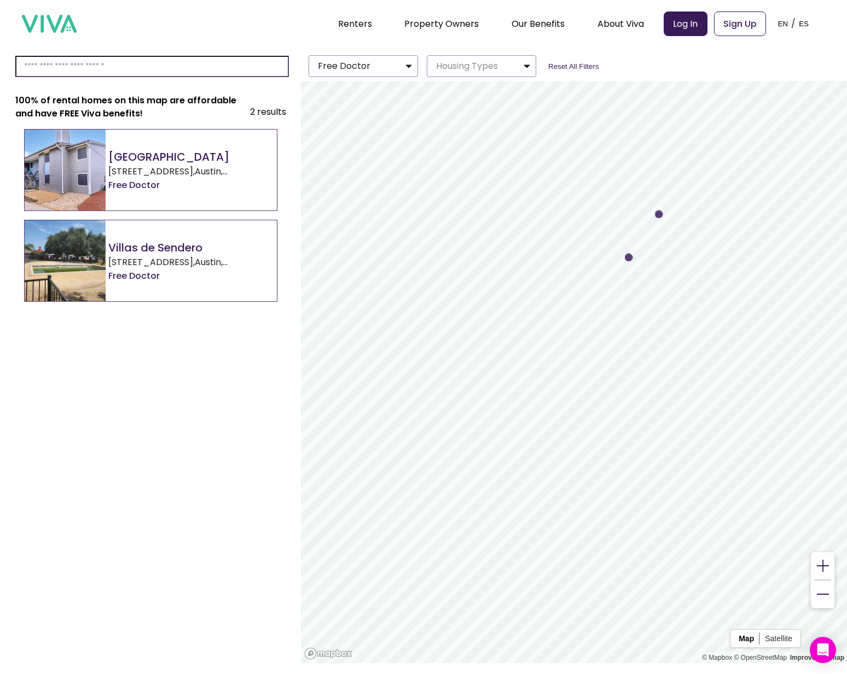
click at [97, 61] on input at bounding box center [151, 66] width 273 height 21
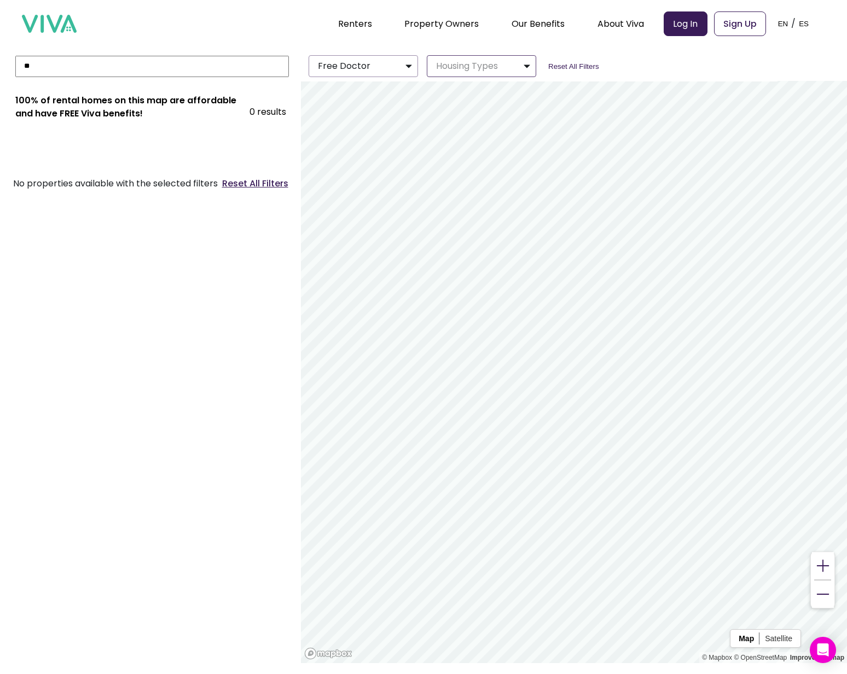
click at [509, 61] on button "Housing Types" at bounding box center [481, 66] width 109 height 22
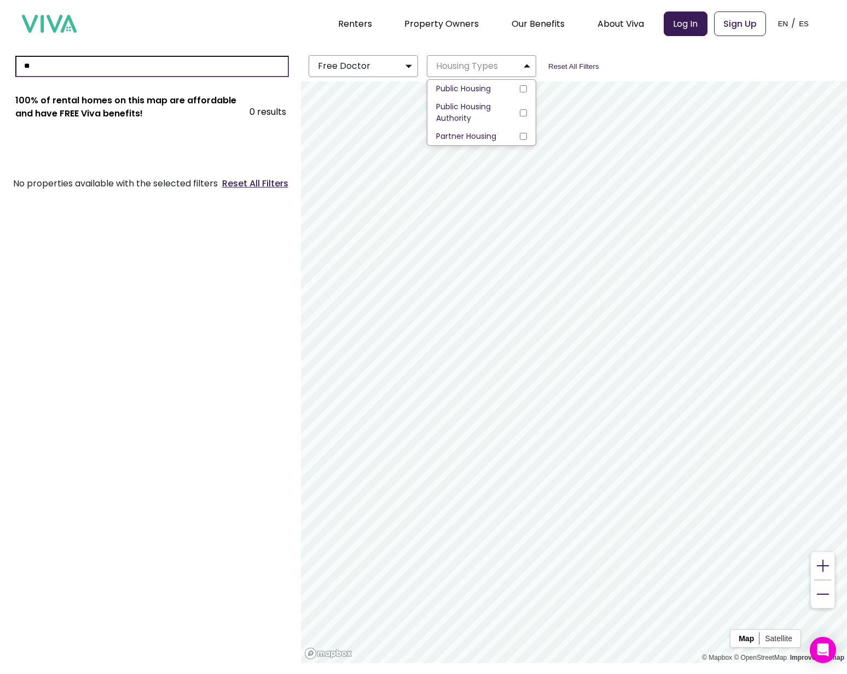
click at [232, 68] on input "**" at bounding box center [151, 66] width 273 height 21
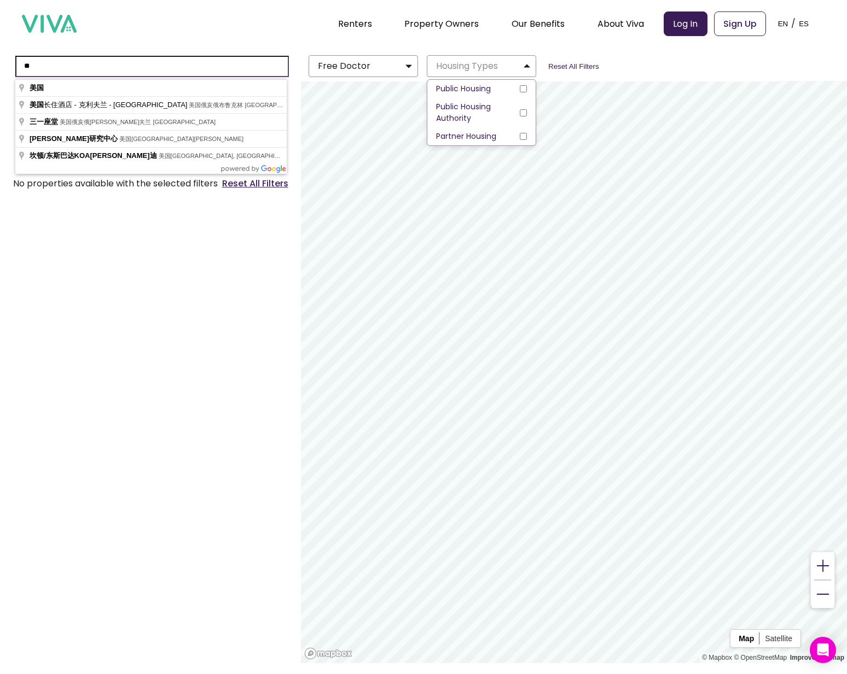
type input "*"
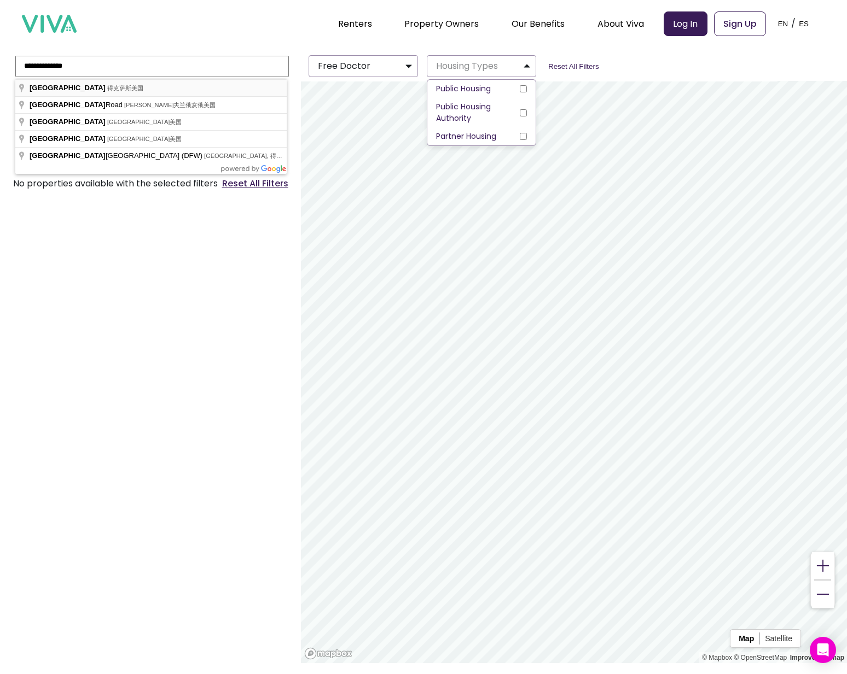
type input "*********"
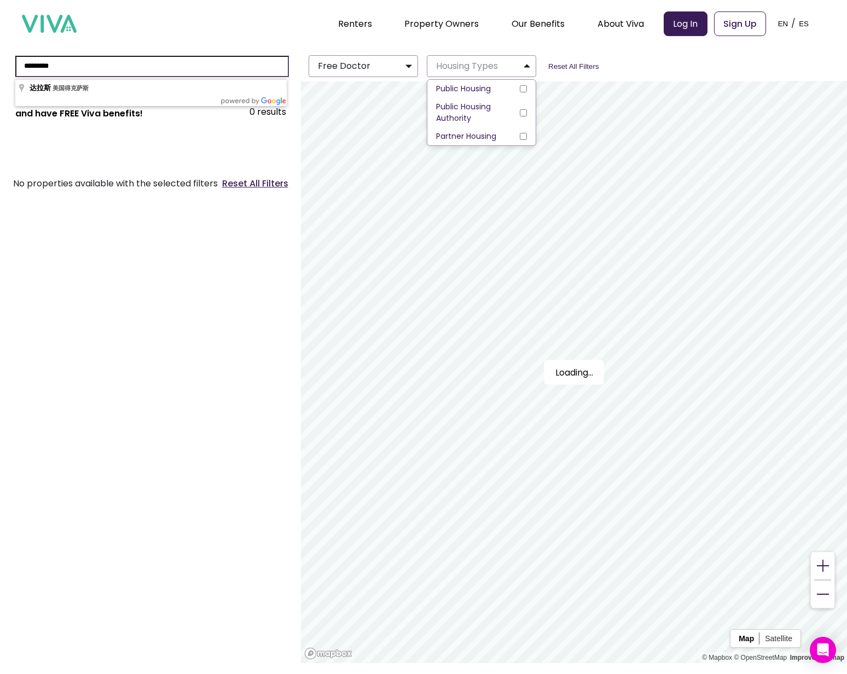
click at [248, 67] on input "*********" at bounding box center [151, 66] width 273 height 21
drag, startPoint x: 233, startPoint y: 63, endPoint x: 2, endPoint y: 57, distance: 231.4
click at [2, 57] on div "********* Free Doctor Housing Types Public Housing Public Housing Authority Par…" at bounding box center [423, 63] width 847 height 34
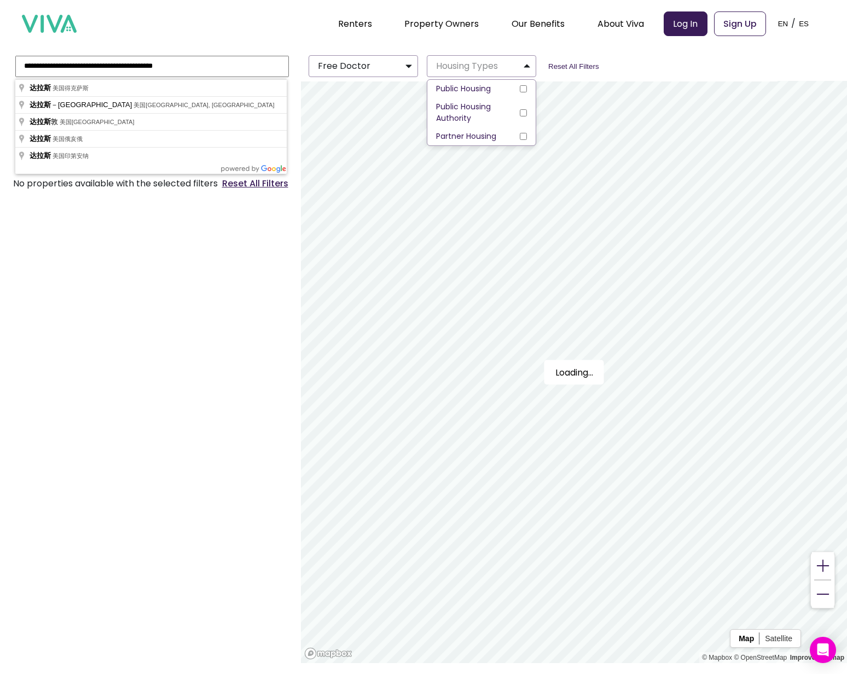
type input "**********"
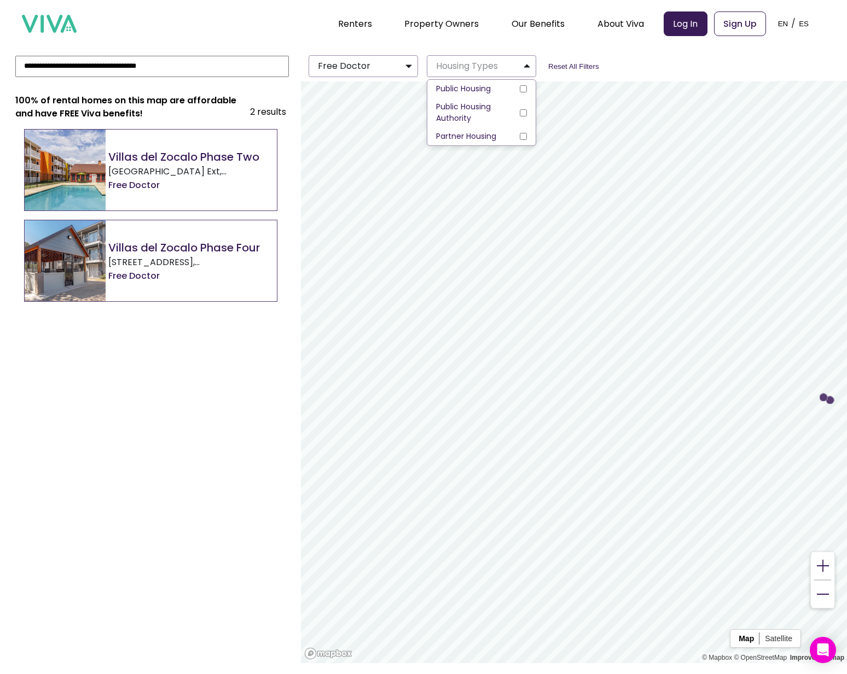
click at [415, 78] on div "Free Doctor Housing Types Public Housing Public Housing Authority Partner Housi…" at bounding box center [533, 66] width 488 height 31
click at [466, 137] on span "Partner Housing" at bounding box center [466, 136] width 60 height 11
click at [480, 133] on span "Partner Housing" at bounding box center [466, 136] width 60 height 11
click at [479, 60] on p "Housing Types" at bounding box center [464, 66] width 66 height 13
click at [386, 67] on button "Free Doctor" at bounding box center [362, 66] width 109 height 22
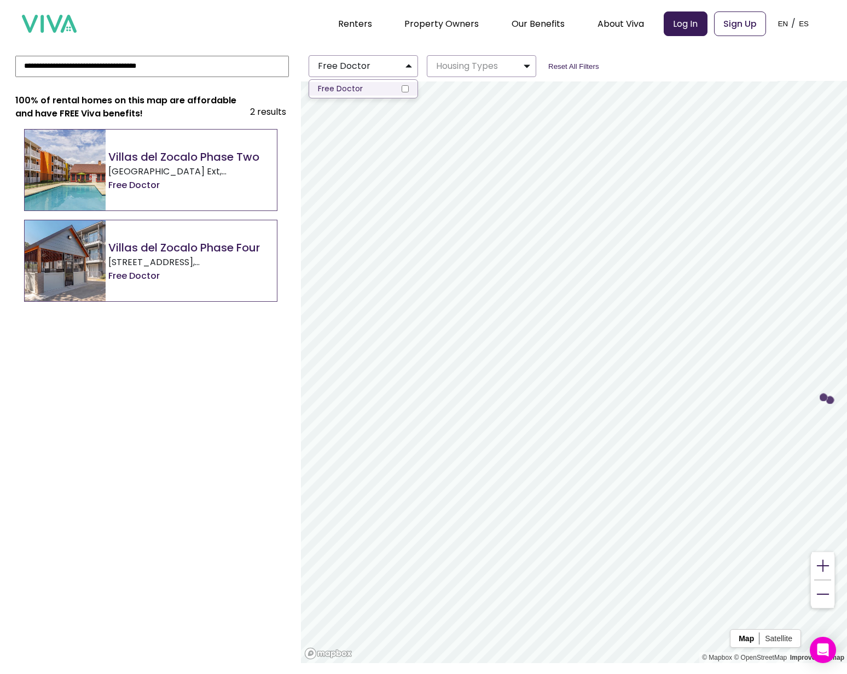
click at [380, 83] on label "Free Doctor" at bounding box center [363, 89] width 108 height 14
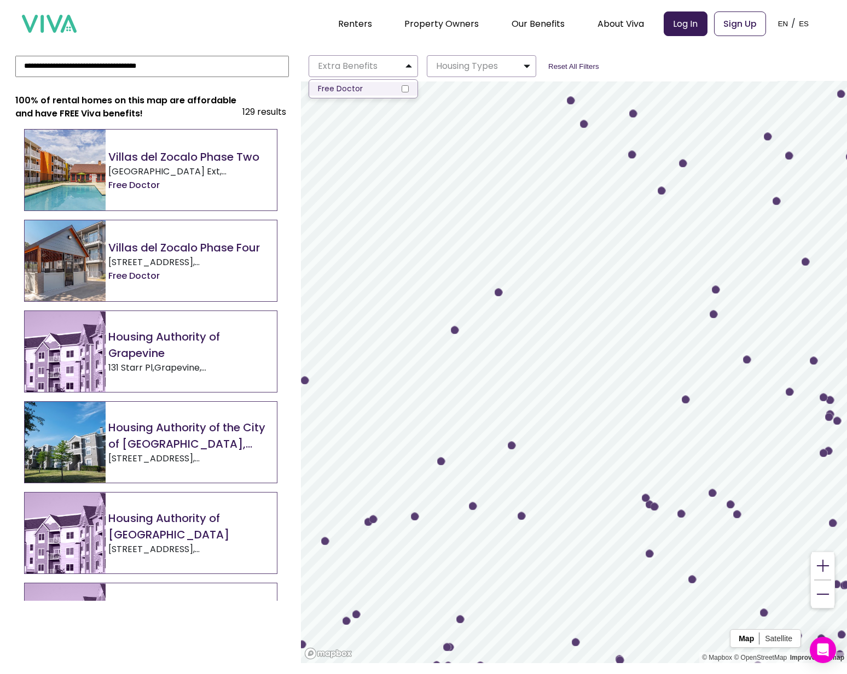
click at [381, 85] on label "Free Doctor" at bounding box center [363, 89] width 108 height 14
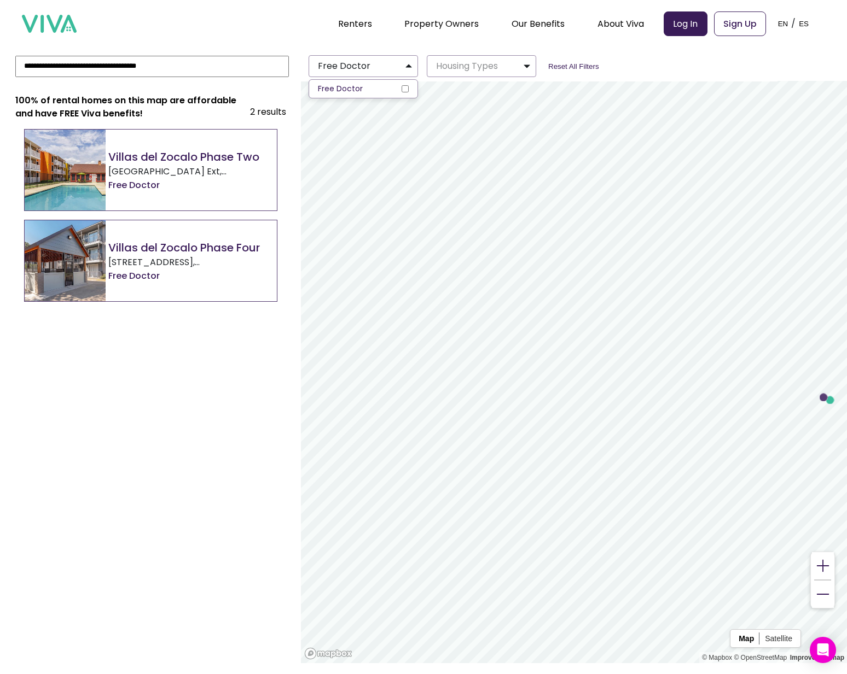
click at [206, 179] on ul "Free Doctor" at bounding box center [192, 185] width 168 height 14
click at [146, 248] on h2 "Villas del Zocalo Phase Four" at bounding box center [192, 248] width 168 height 16
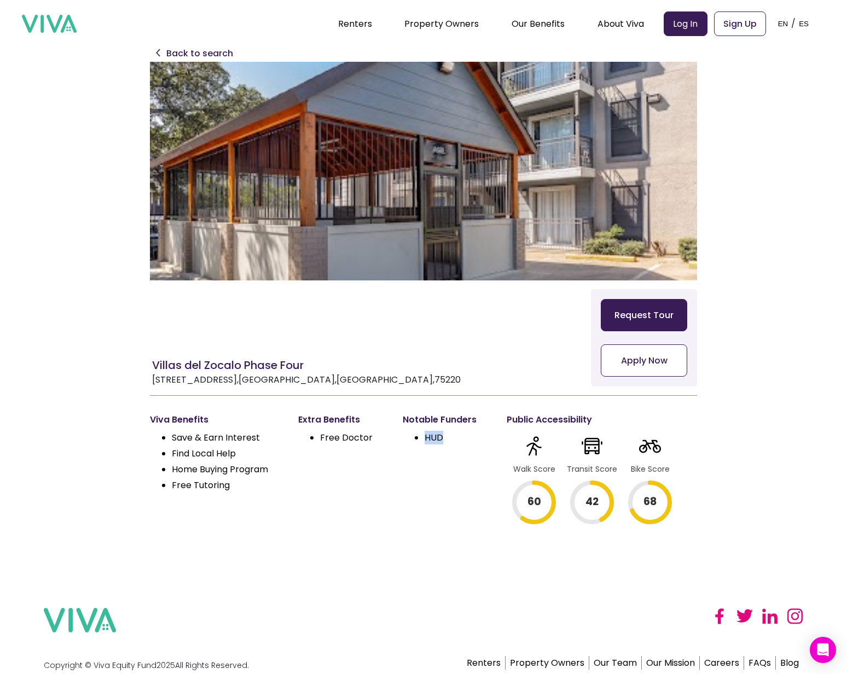
drag, startPoint x: 424, startPoint y: 436, endPoint x: 442, endPoint y: 440, distance: 18.4
click at [444, 440] on ul "HUD" at bounding box center [440, 438] width 74 height 16
copy li "HUD"
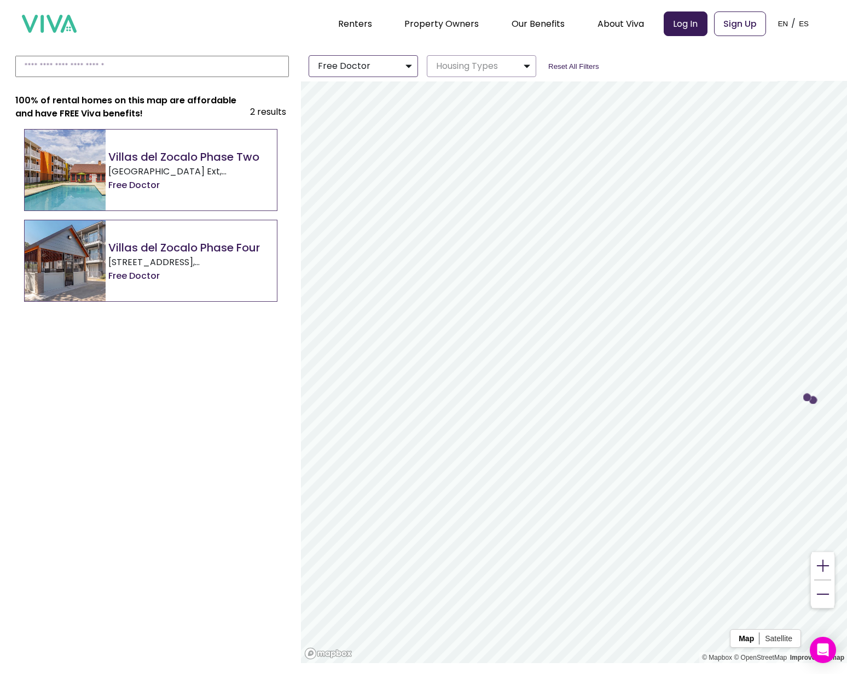
click at [397, 68] on button "Free Doctor" at bounding box center [362, 66] width 109 height 22
click at [390, 89] on label "Free Doctor" at bounding box center [363, 89] width 108 height 14
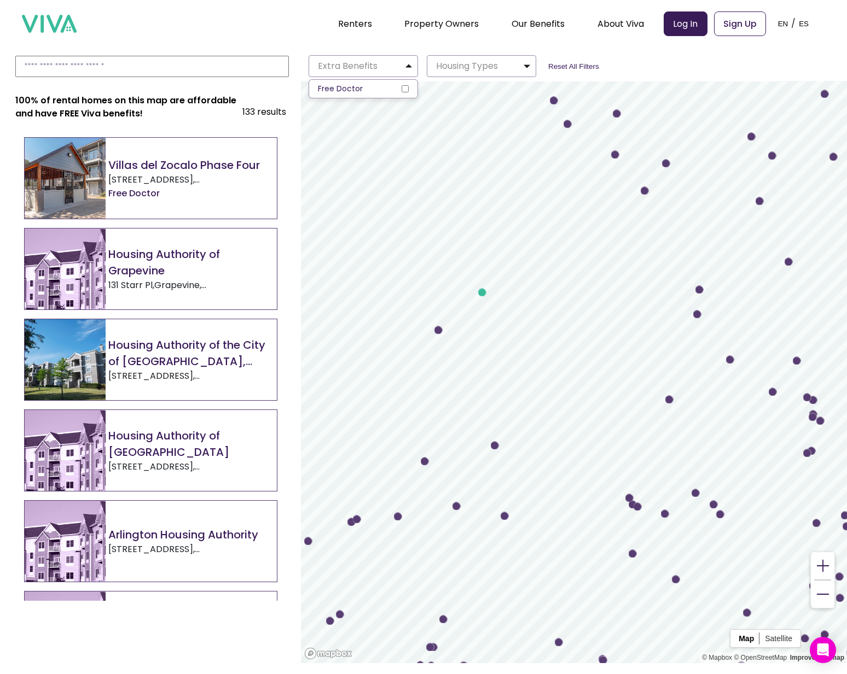
scroll to position [114, 0]
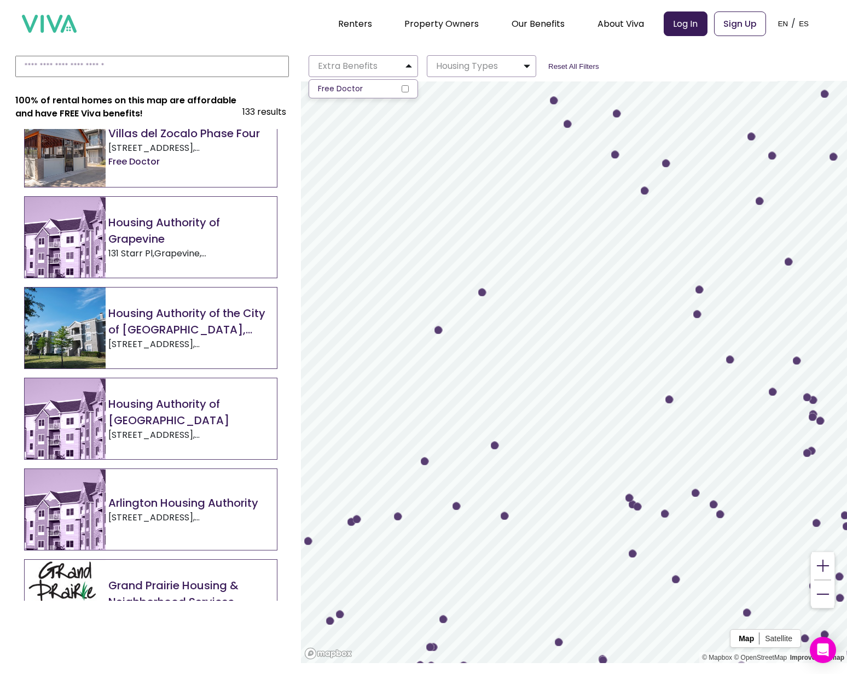
click at [217, 79] on div "Extra Benefits Free Doctor Housing Types Reset All Filters" at bounding box center [396, 66] width 762 height 31
click at [205, 59] on input at bounding box center [151, 66] width 273 height 21
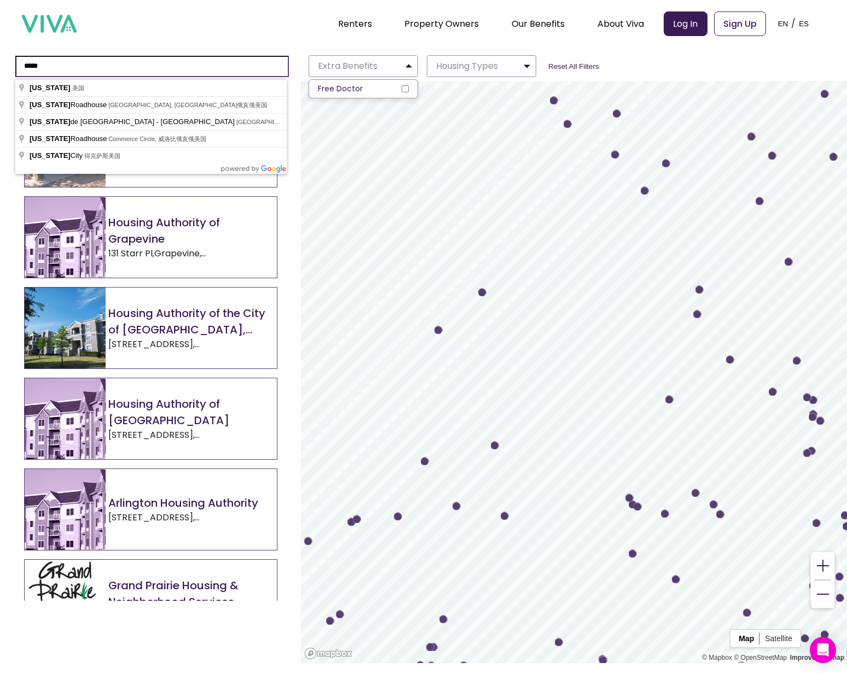
type input "*****"
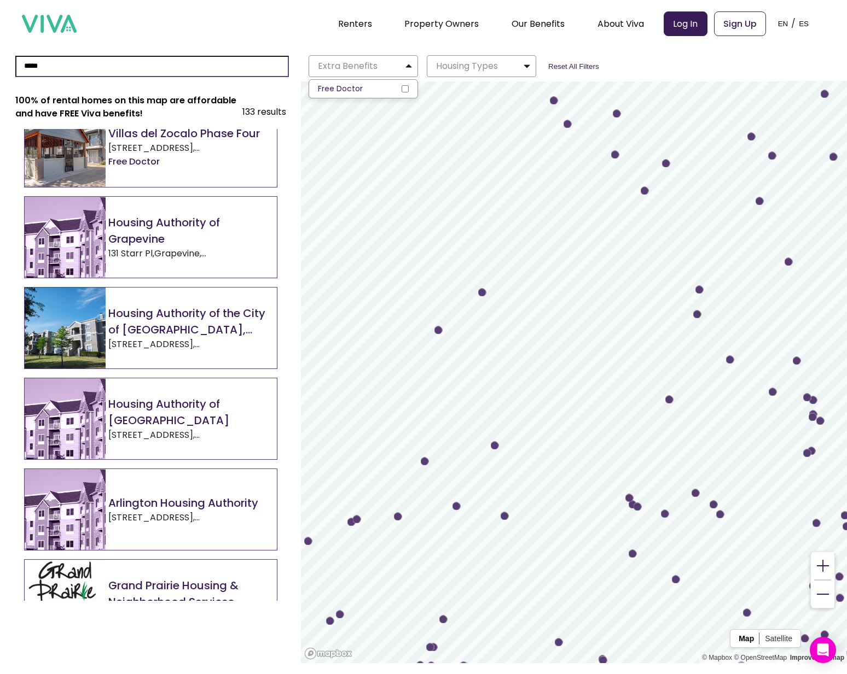
click at [180, 67] on input "*****" at bounding box center [151, 66] width 273 height 21
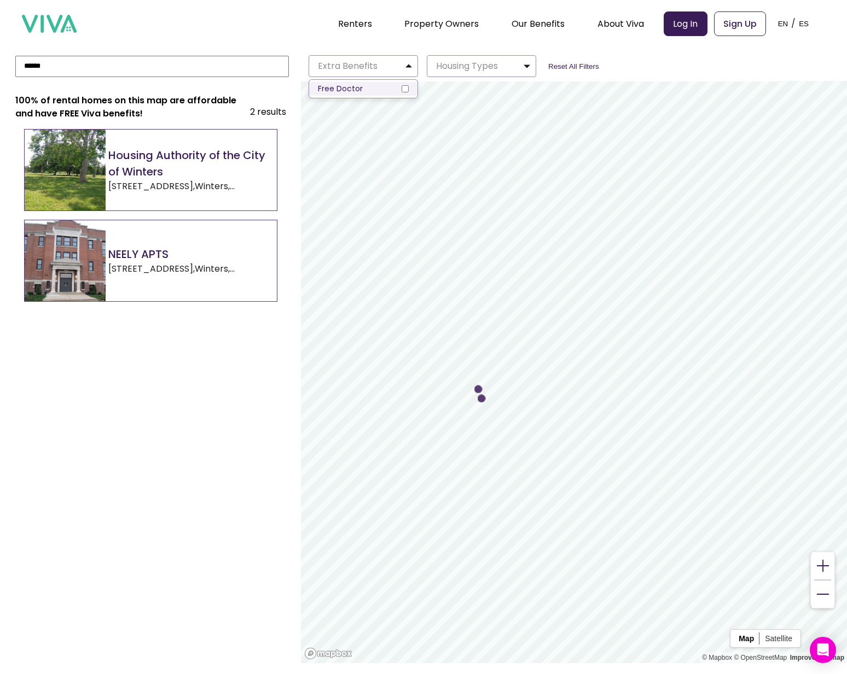
click at [341, 87] on span "Free Doctor" at bounding box center [340, 88] width 45 height 11
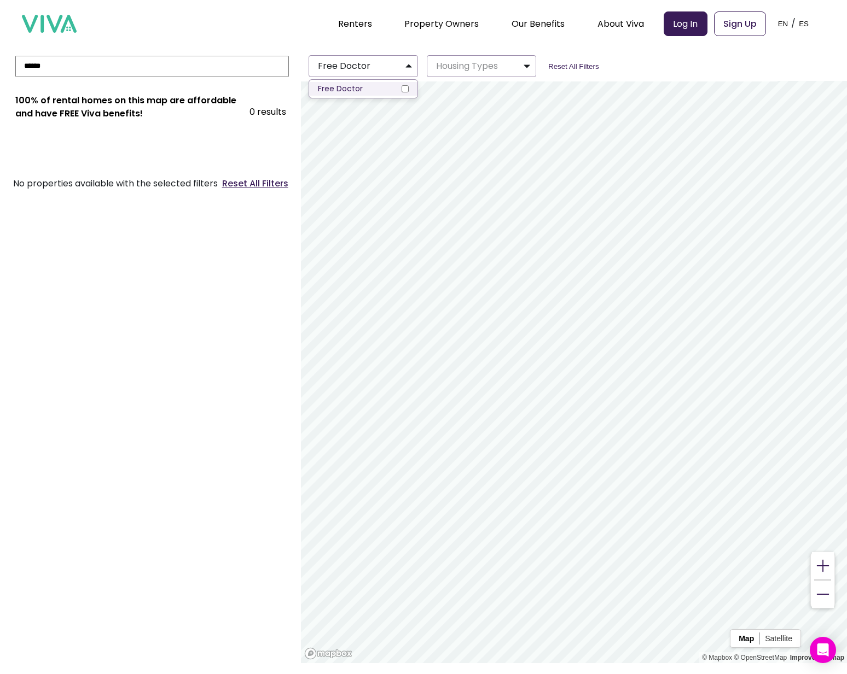
click at [353, 90] on span "Free Doctor" at bounding box center [340, 88] width 45 height 11
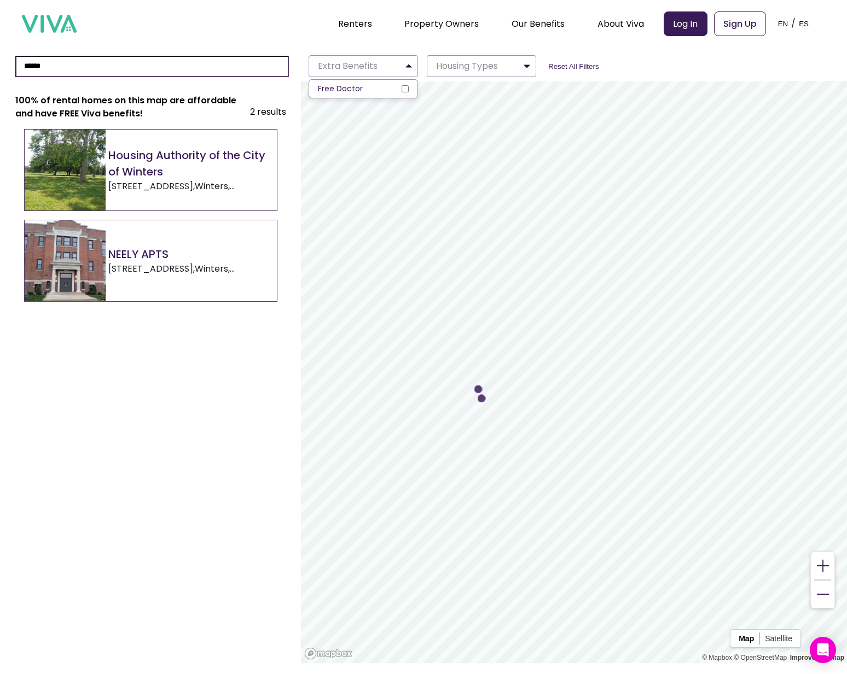
click at [230, 61] on input "******" at bounding box center [151, 66] width 273 height 21
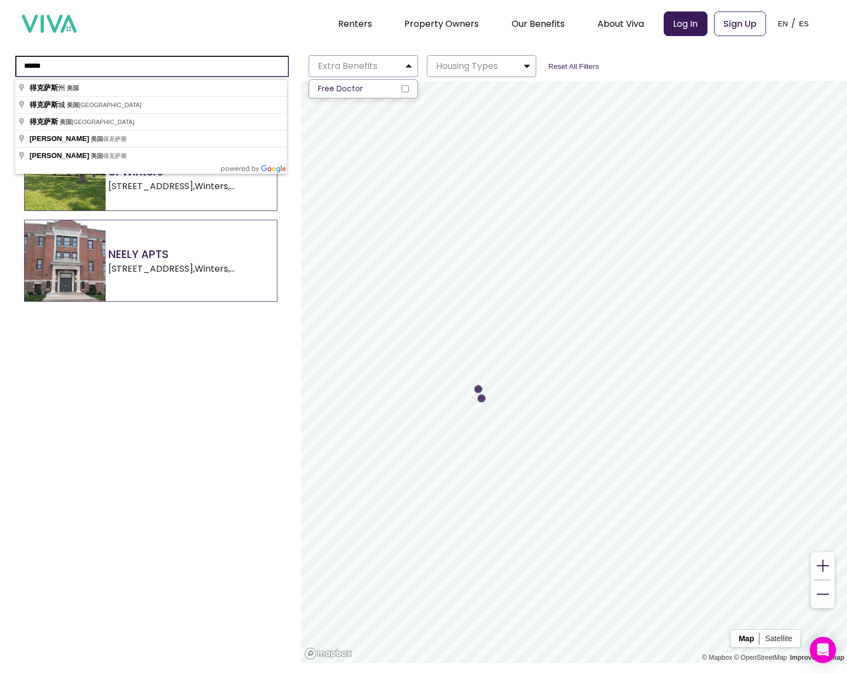
drag, startPoint x: 232, startPoint y: 59, endPoint x: 142, endPoint y: 44, distance: 91.5
click at [142, 44] on div "Renters Property Owners Our Benefits Telehealth Home Team Affordable Housing Ma…" at bounding box center [423, 436] width 847 height 872
click at [134, 57] on input "******" at bounding box center [151, 66] width 273 height 21
drag, startPoint x: 128, startPoint y: 58, endPoint x: 64, endPoint y: 59, distance: 64.0
click at [64, 59] on input "******" at bounding box center [151, 66] width 273 height 21
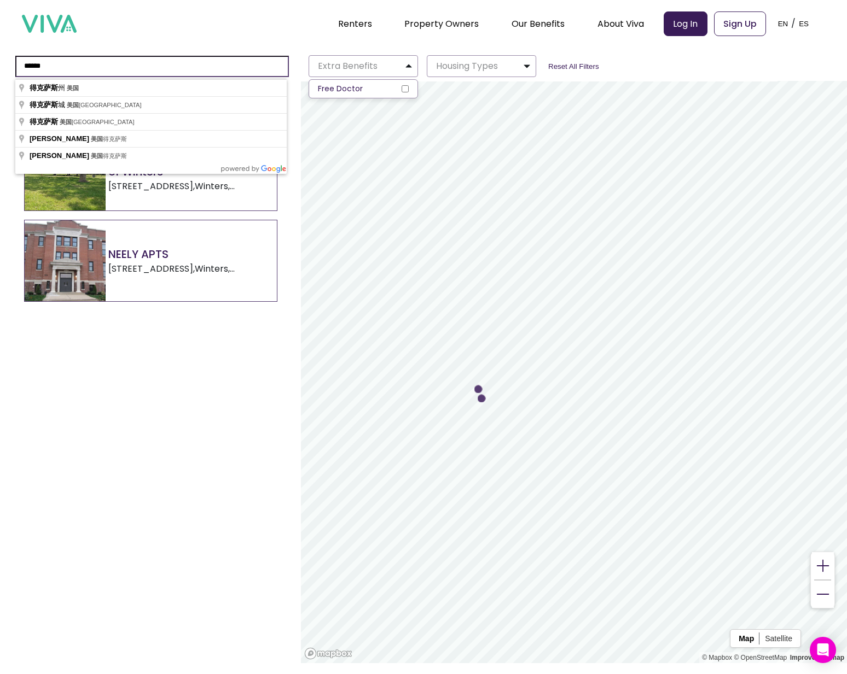
drag, startPoint x: 73, startPoint y: 66, endPoint x: 11, endPoint y: 66, distance: 61.8
click at [11, 66] on div "****** Extra Benefits Free Doctor Housing Types Reset All Filters" at bounding box center [423, 63] width 847 height 34
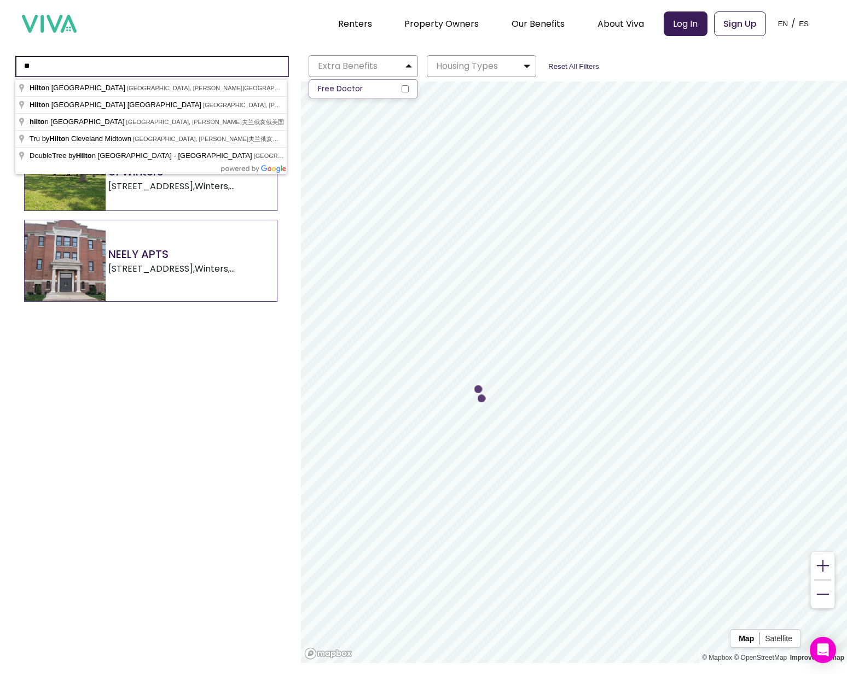
type input "*"
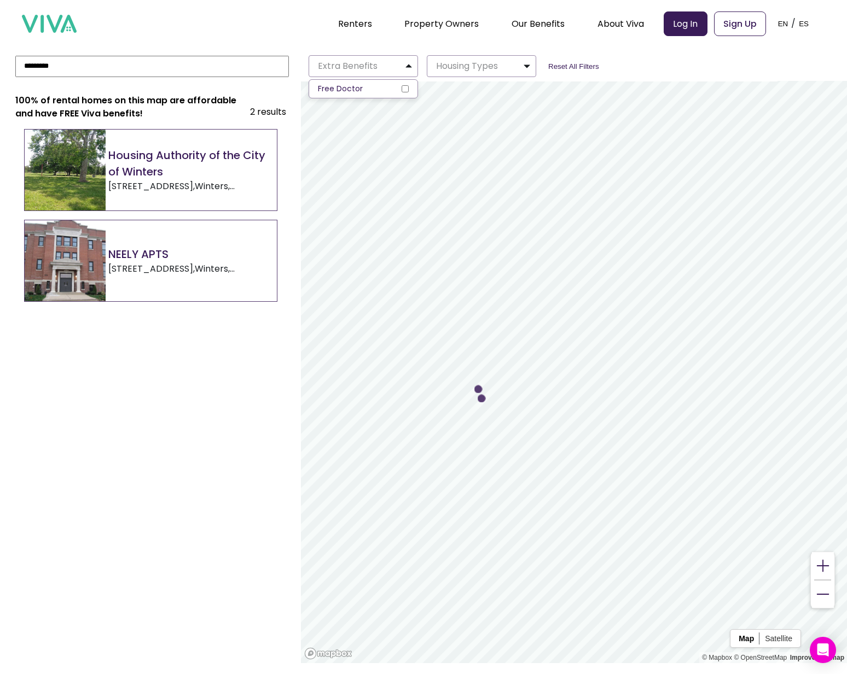
type input "*********"
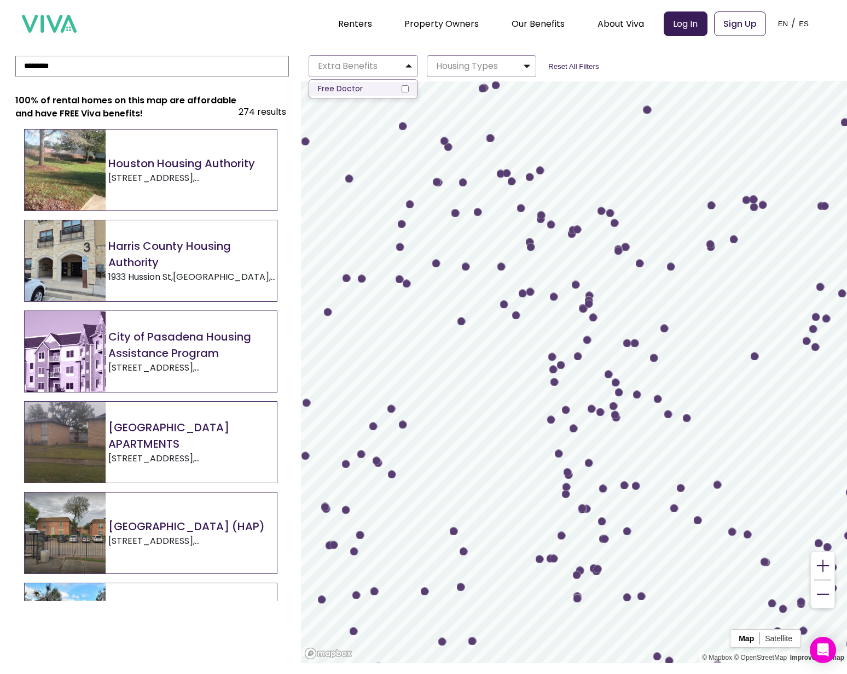
click at [411, 86] on label "Free Doctor" at bounding box center [363, 89] width 108 height 14
click at [225, 164] on h2 "Houston Housing Authority" at bounding box center [192, 163] width 168 height 16
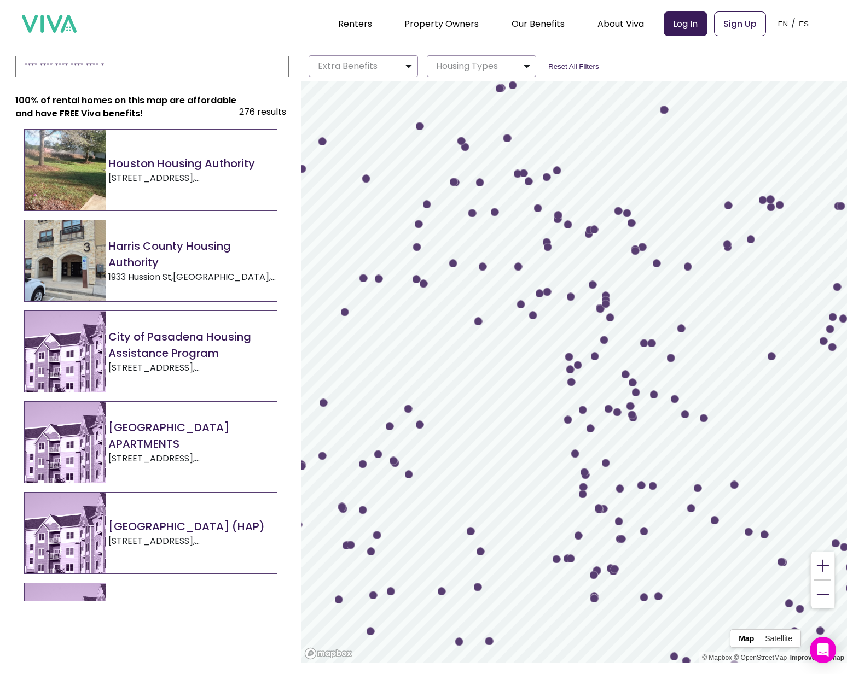
click at [178, 260] on h2 "Harris County Housing Authority" at bounding box center [192, 254] width 168 height 33
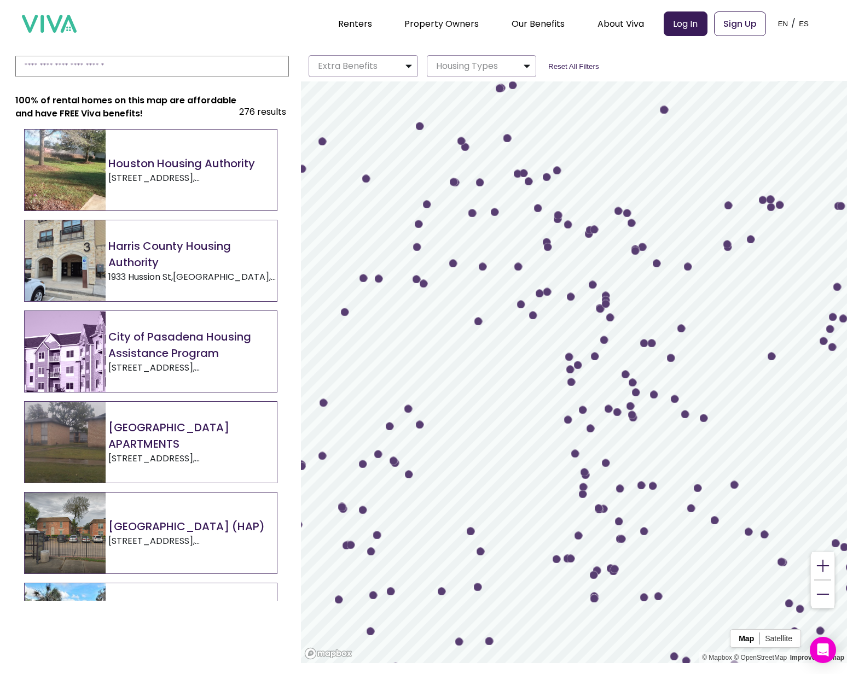
click at [146, 339] on h2 "City of Pasadena Housing Assistance Program" at bounding box center [192, 345] width 168 height 33
click at [160, 440] on h2 "[GEOGRAPHIC_DATA] APARTMENTS" at bounding box center [192, 435] width 168 height 33
